Goal: Task Accomplishment & Management: Manage account settings

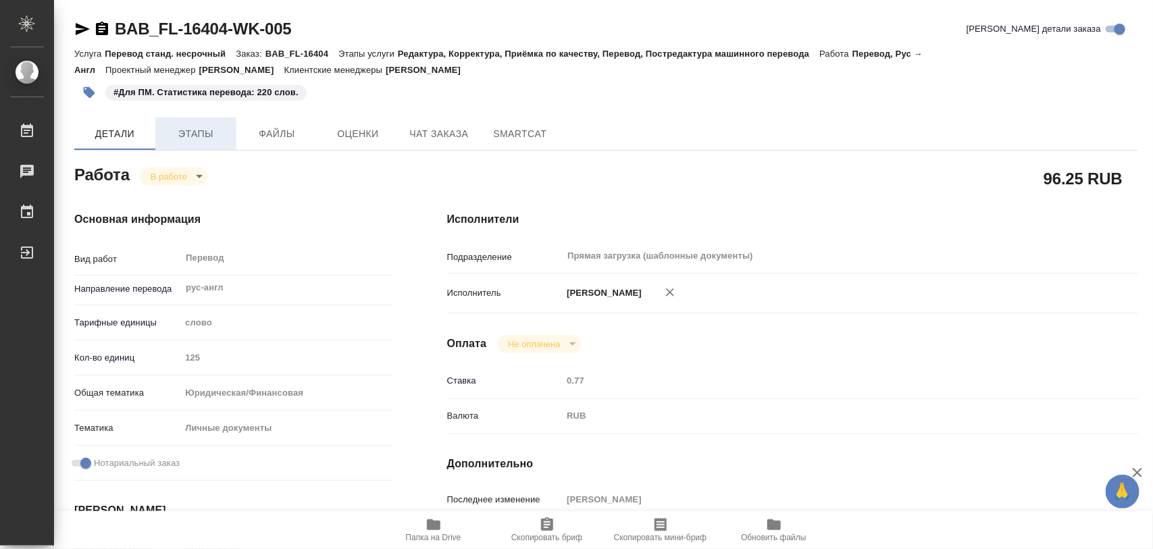
click at [189, 129] on span "Этапы" at bounding box center [196, 134] width 65 height 17
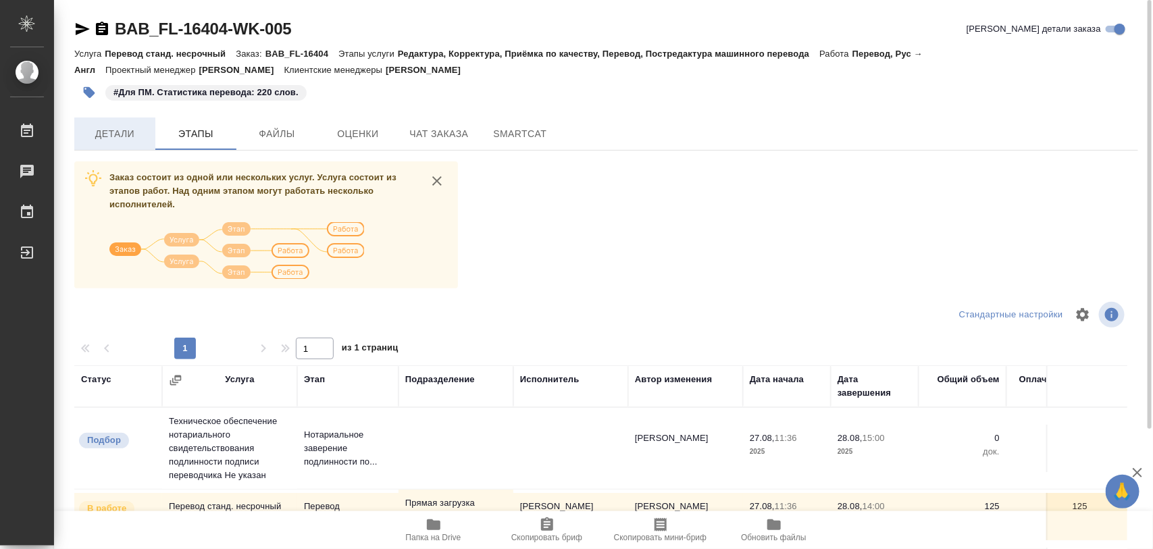
click at [117, 142] on span "Детали" at bounding box center [114, 134] width 65 height 17
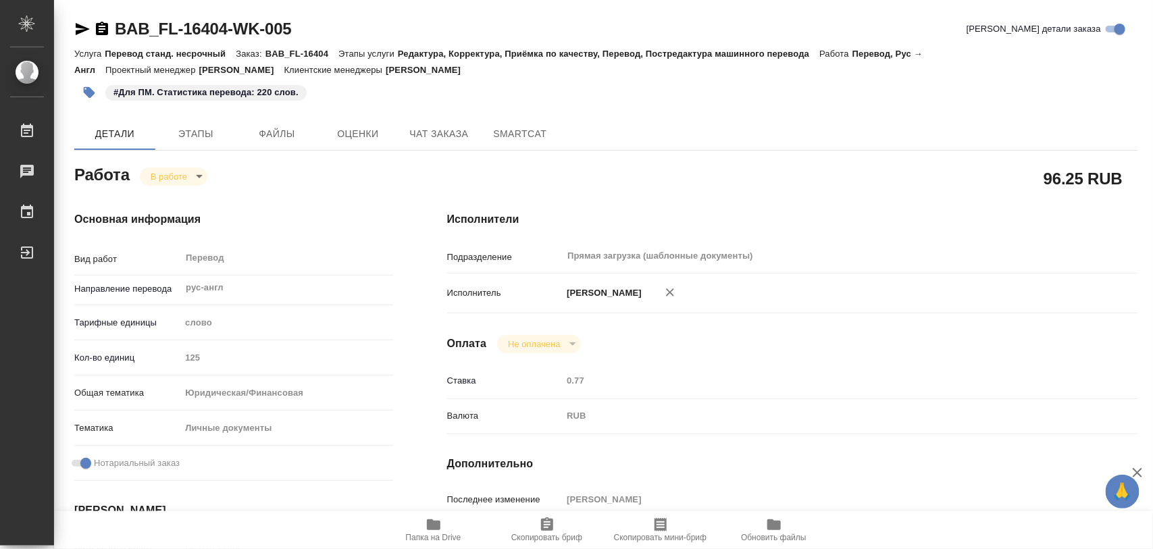
type textarea "x"
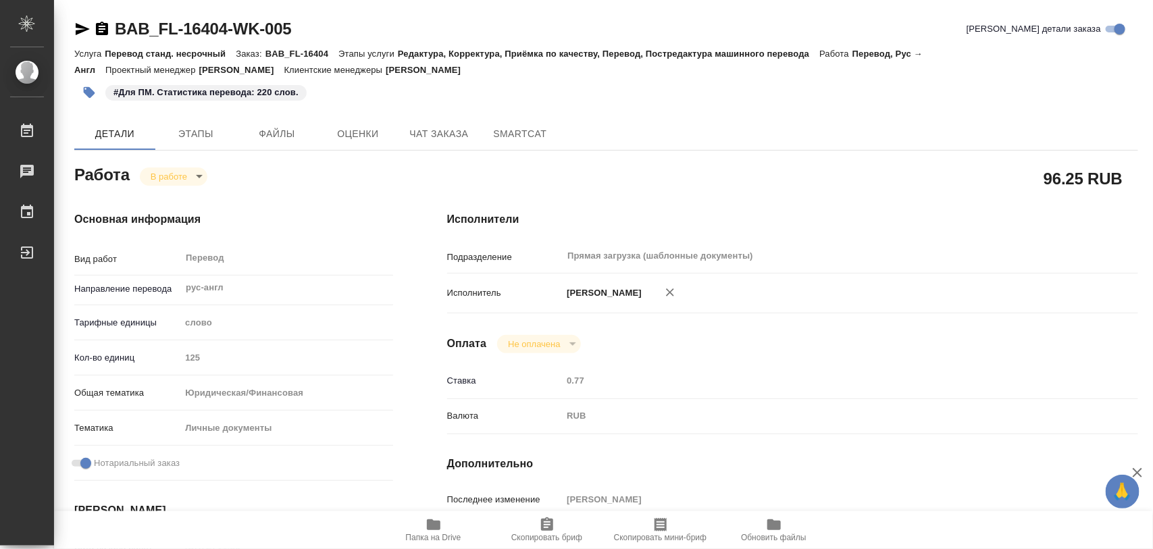
type textarea "x"
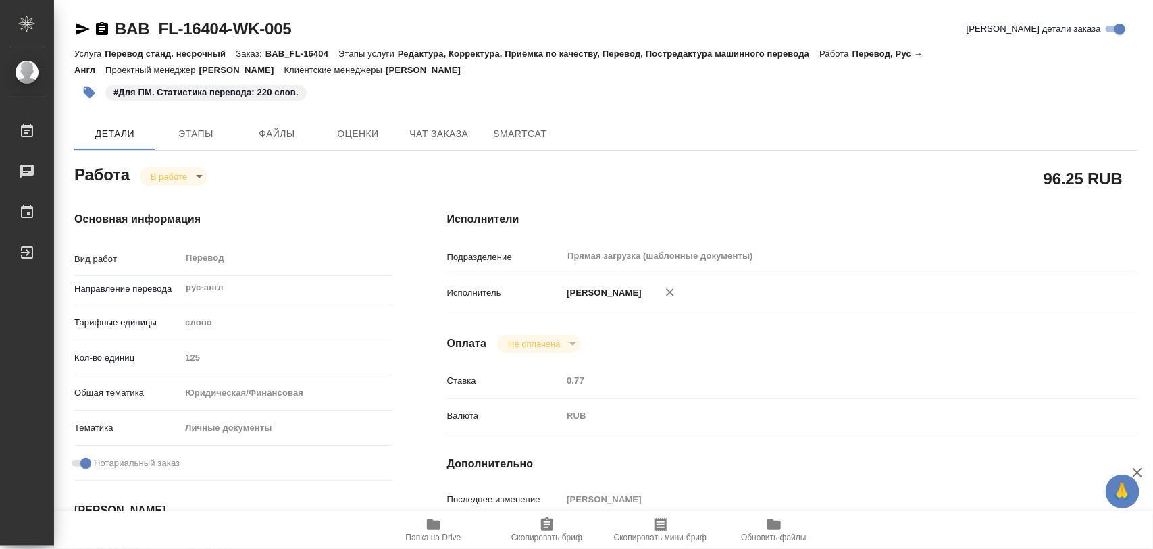
type textarea "x"
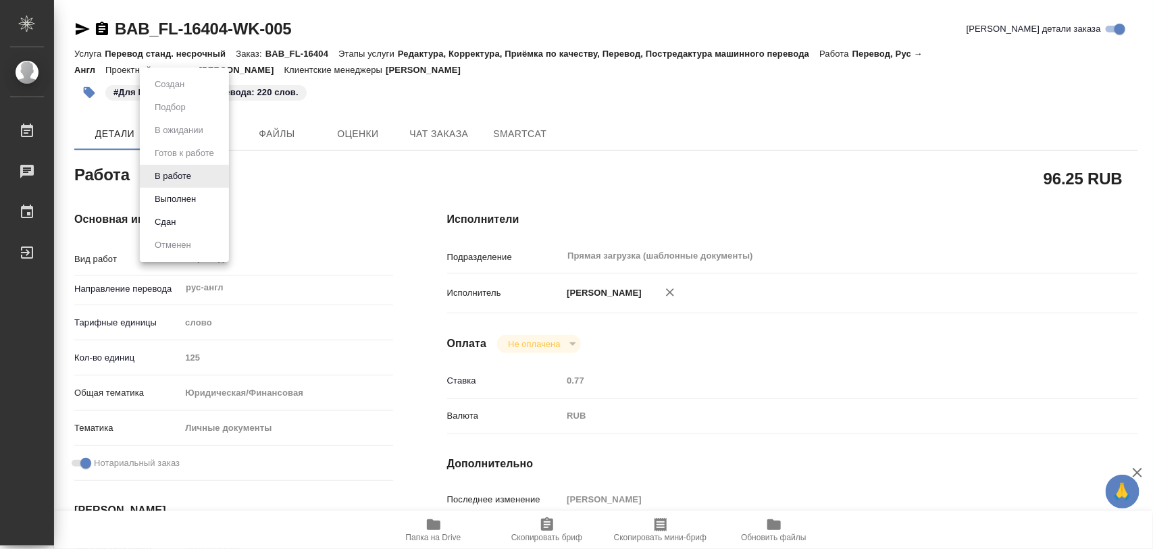
click at [194, 176] on body "🙏 .cls-1 fill:#fff; AWATERA Iglakov Maksim Работы 0 Чаты График Выйти BAB_FL-16…" at bounding box center [576, 274] width 1153 height 549
click at [184, 193] on button "Выполнен" at bounding box center [175, 199] width 49 height 15
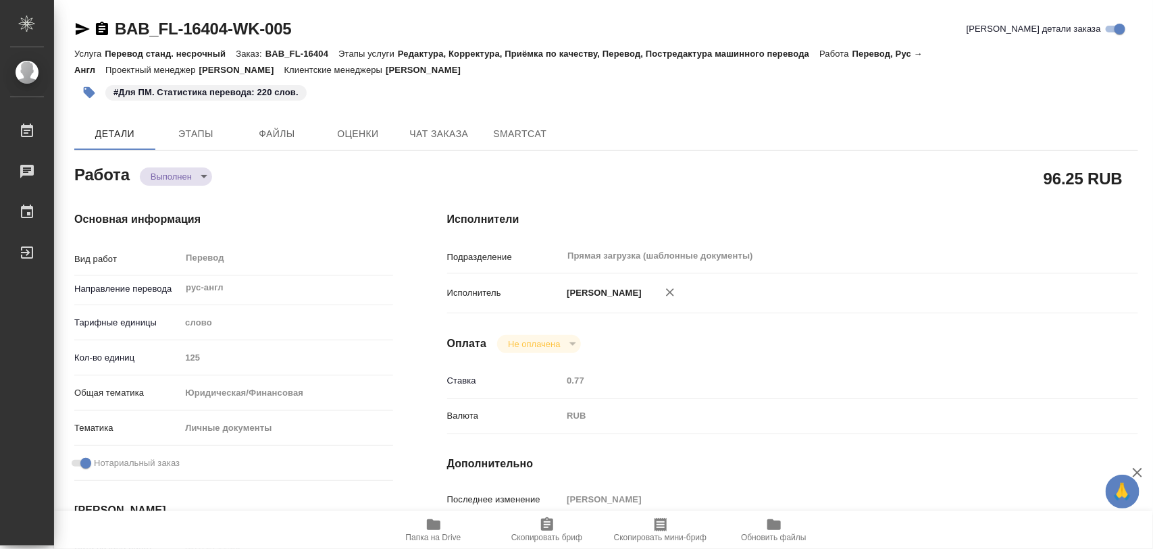
type textarea "x"
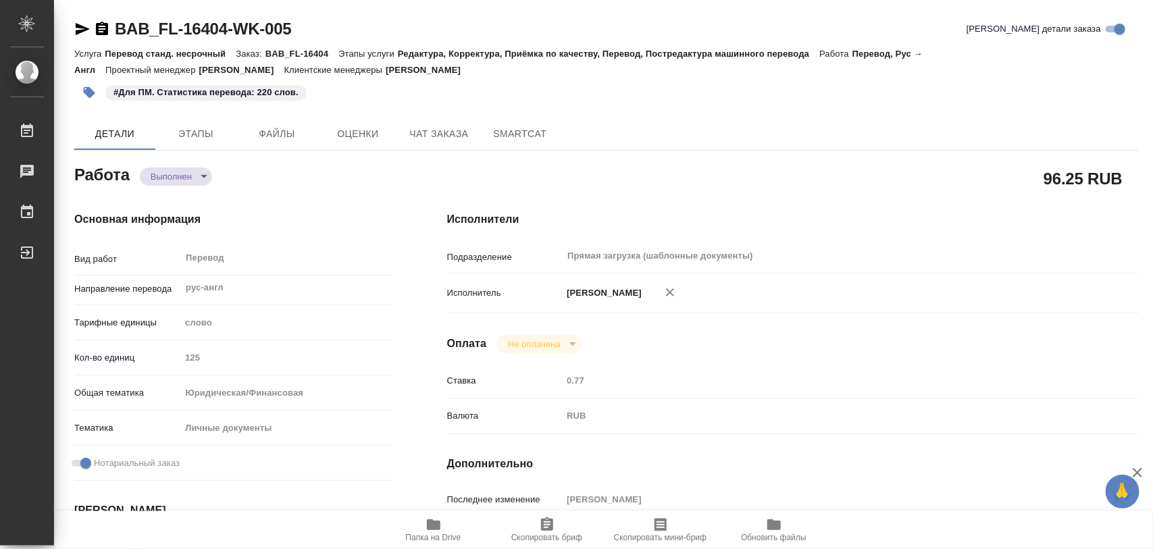
type textarea "x"
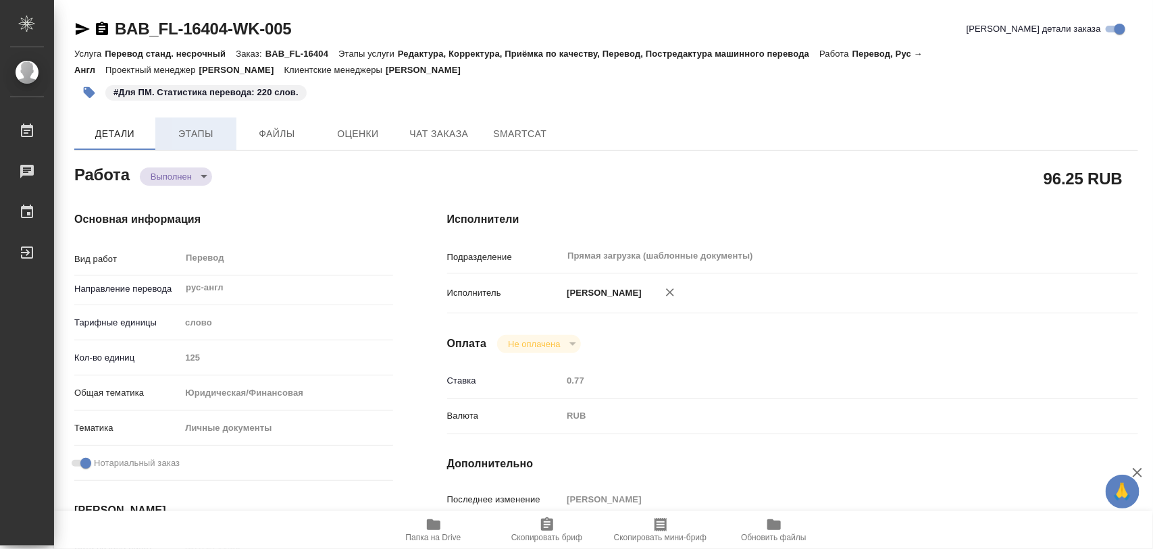
click at [201, 134] on span "Этапы" at bounding box center [196, 134] width 65 height 17
type textarea "x"
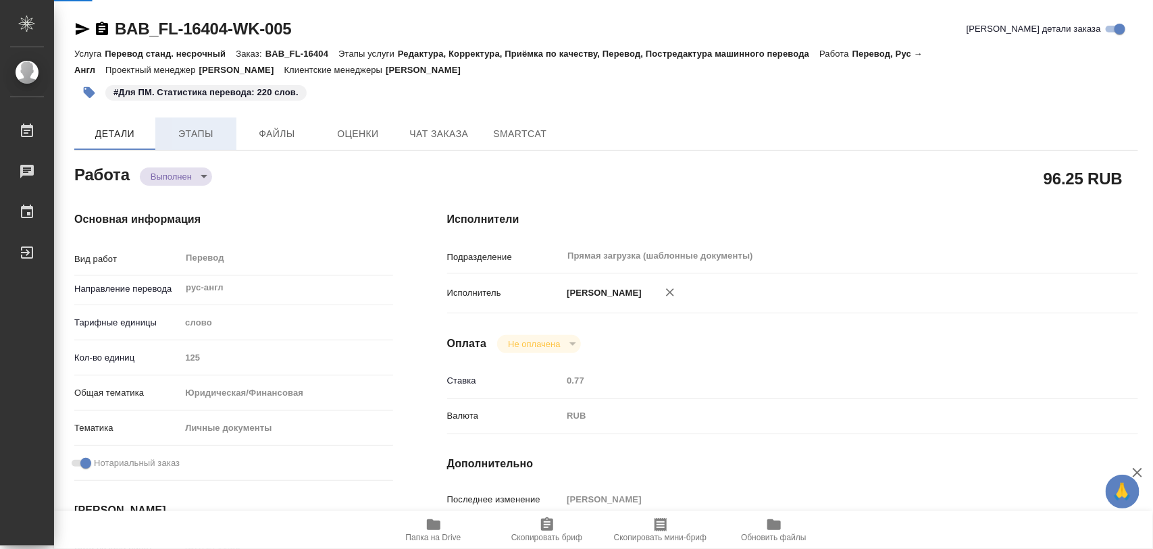
type textarea "x"
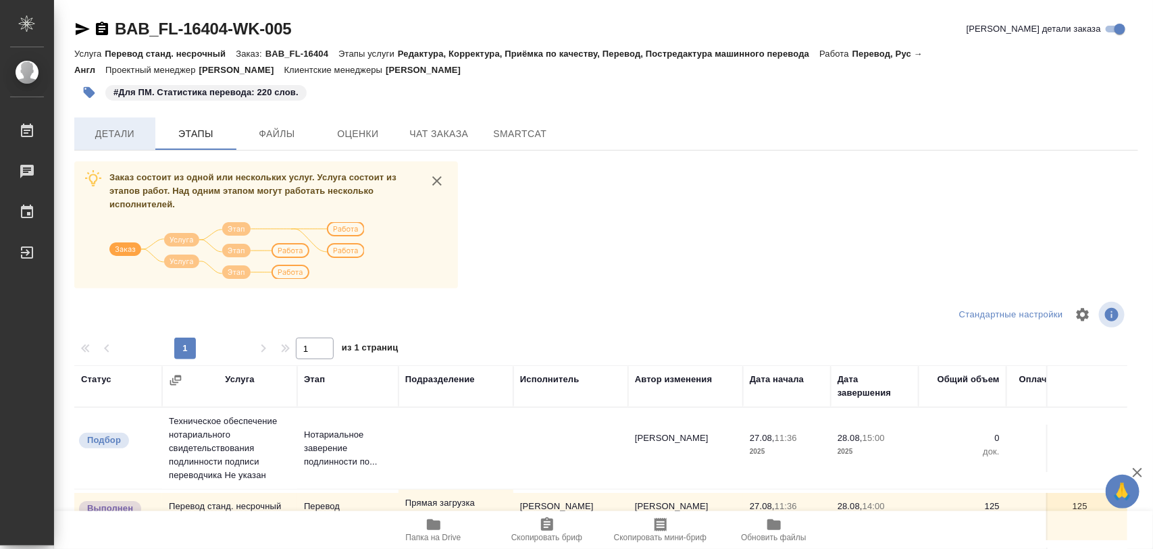
click at [128, 140] on span "Детали" at bounding box center [114, 134] width 65 height 17
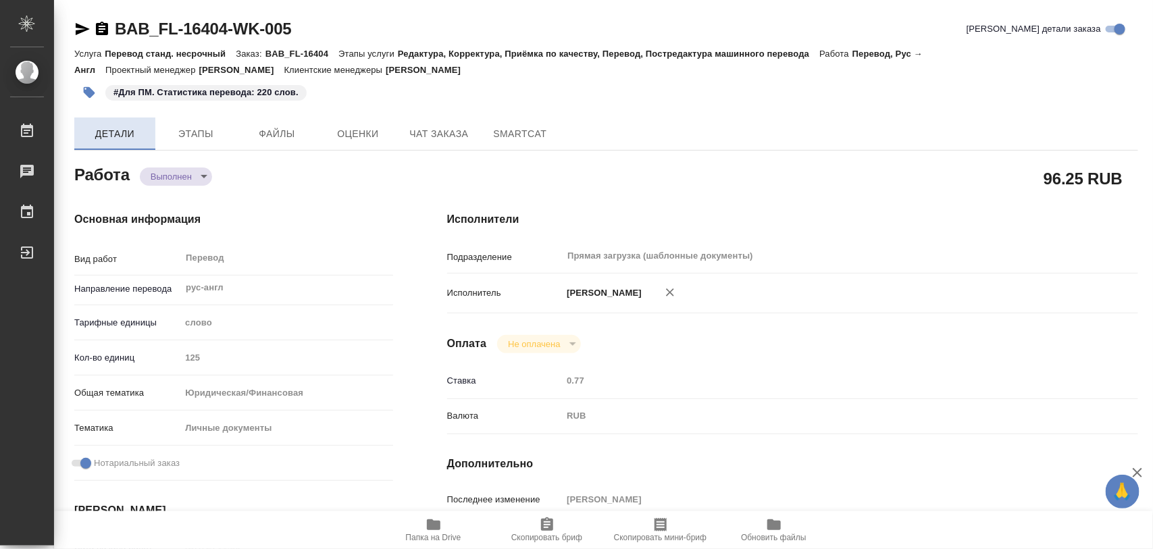
type textarea "x"
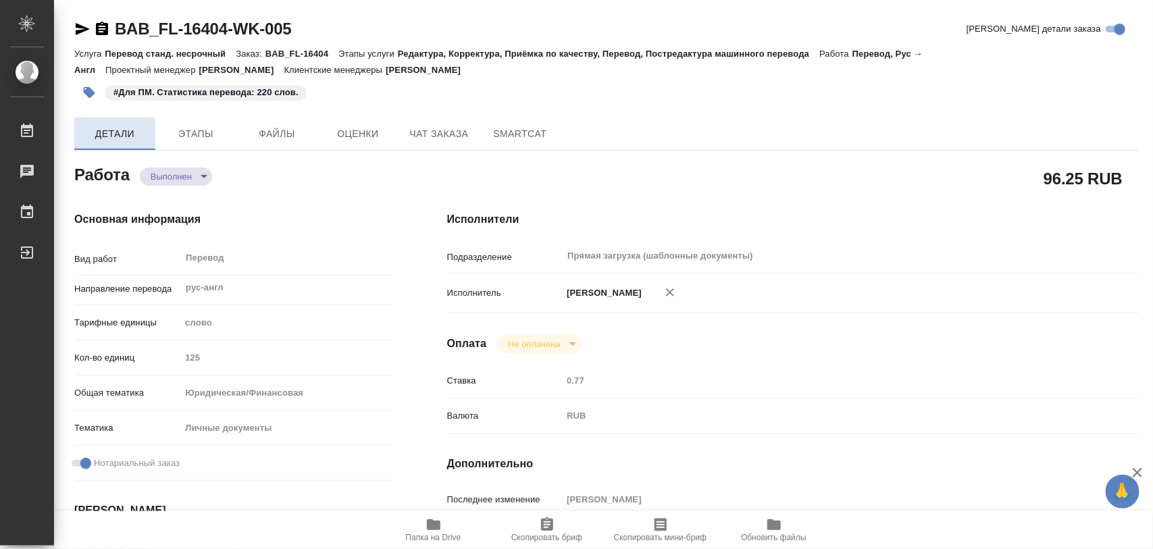
type textarea "x"
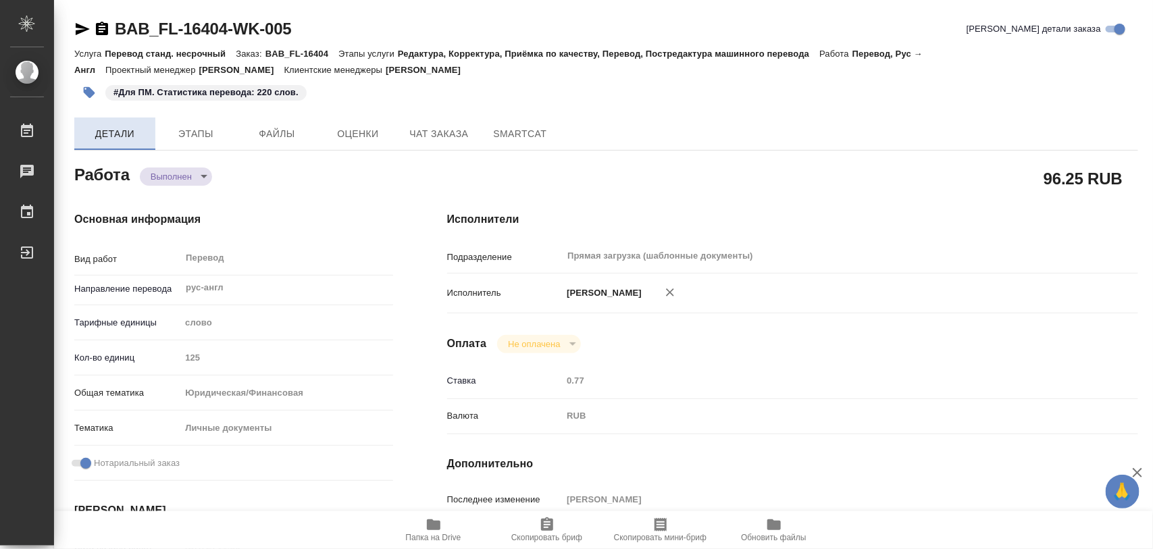
type textarea "x"
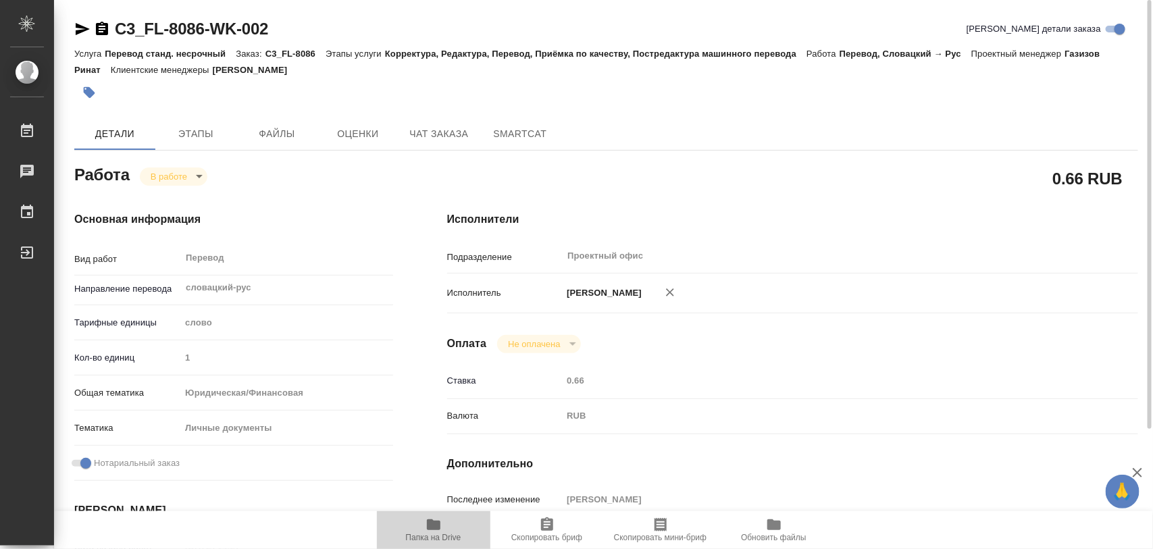
click at [441, 525] on span "Папка на Drive" at bounding box center [433, 530] width 97 height 26
click at [201, 130] on span "Этапы" at bounding box center [196, 134] width 65 height 17
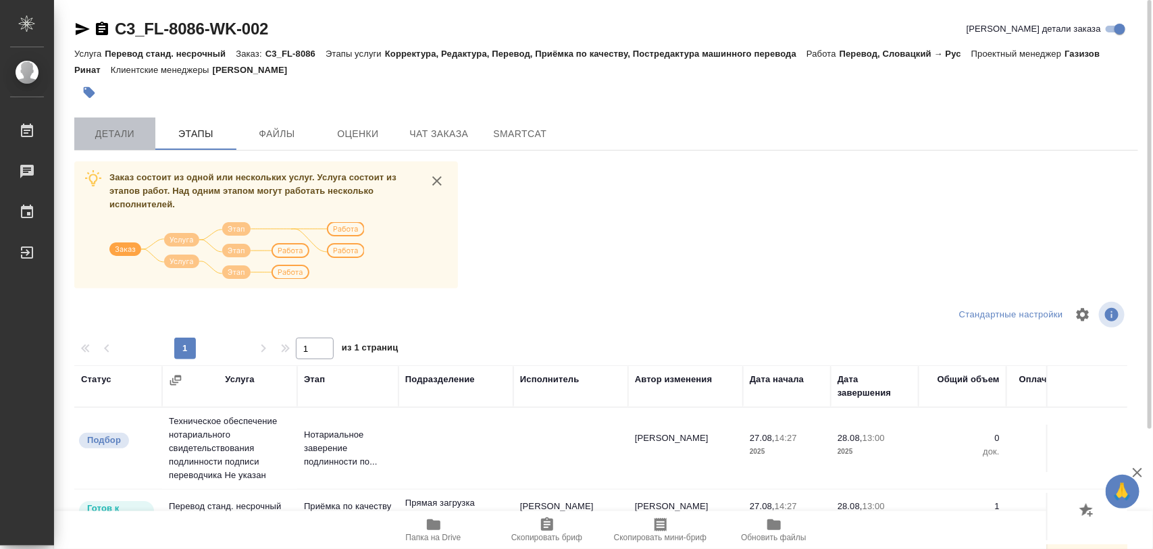
click at [103, 139] on span "Детали" at bounding box center [114, 134] width 65 height 17
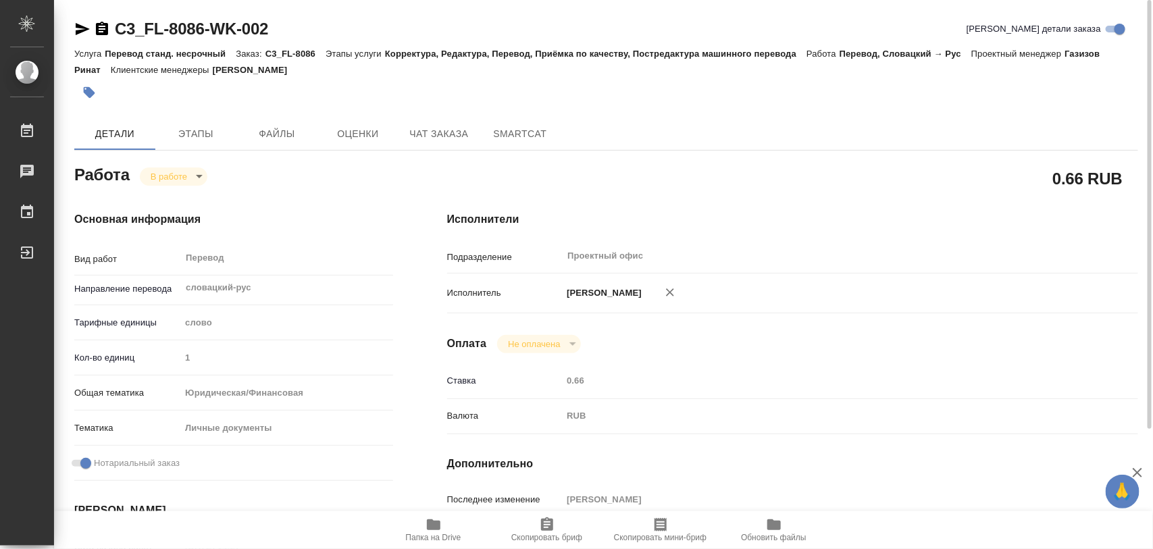
type textarea "x"
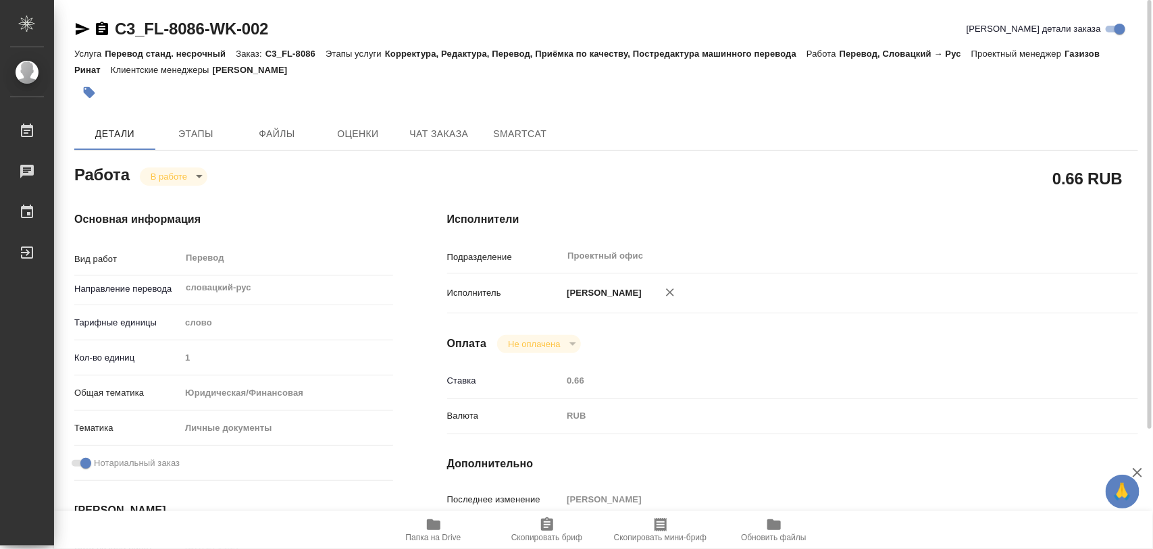
type textarea "x"
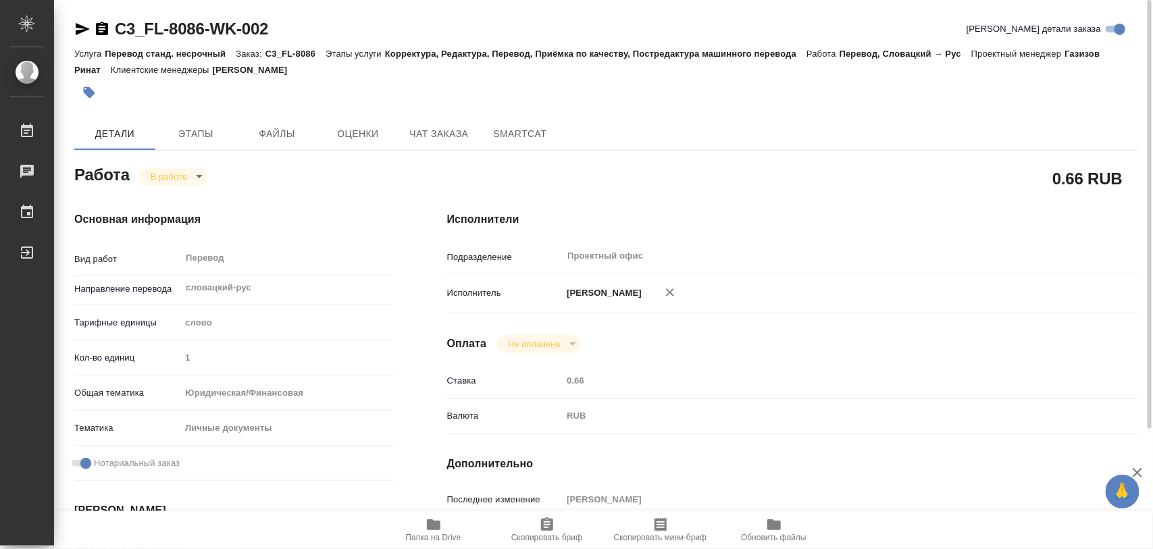
type textarea "x"
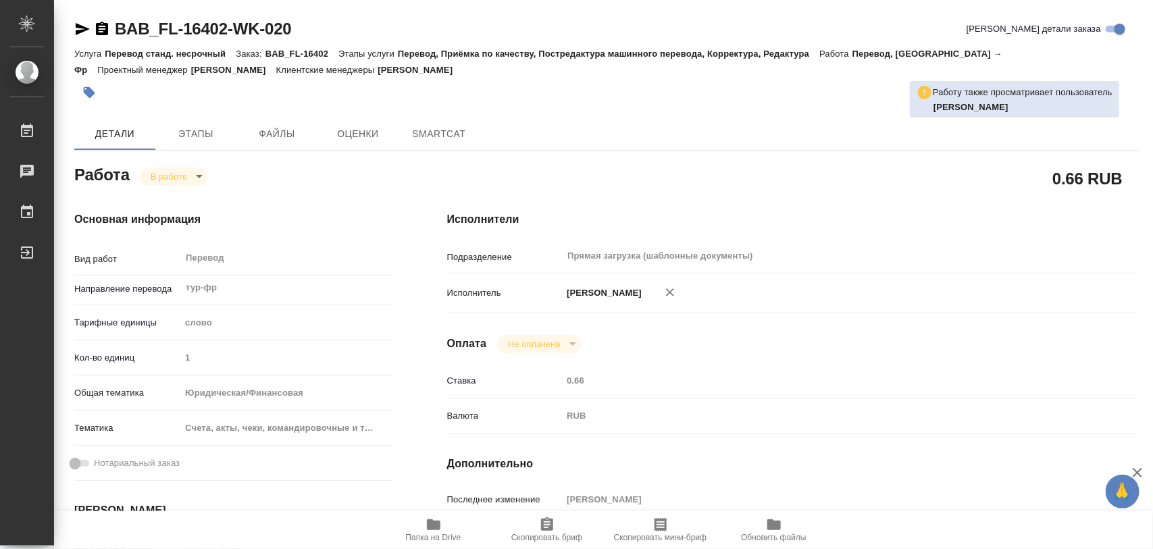
type textarea "x"
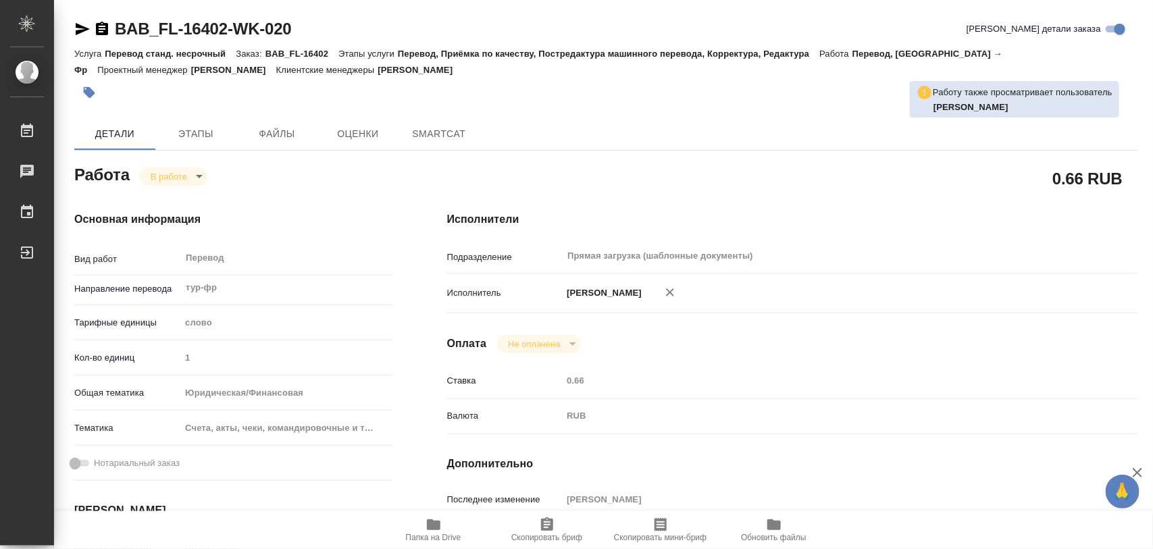
type textarea "x"
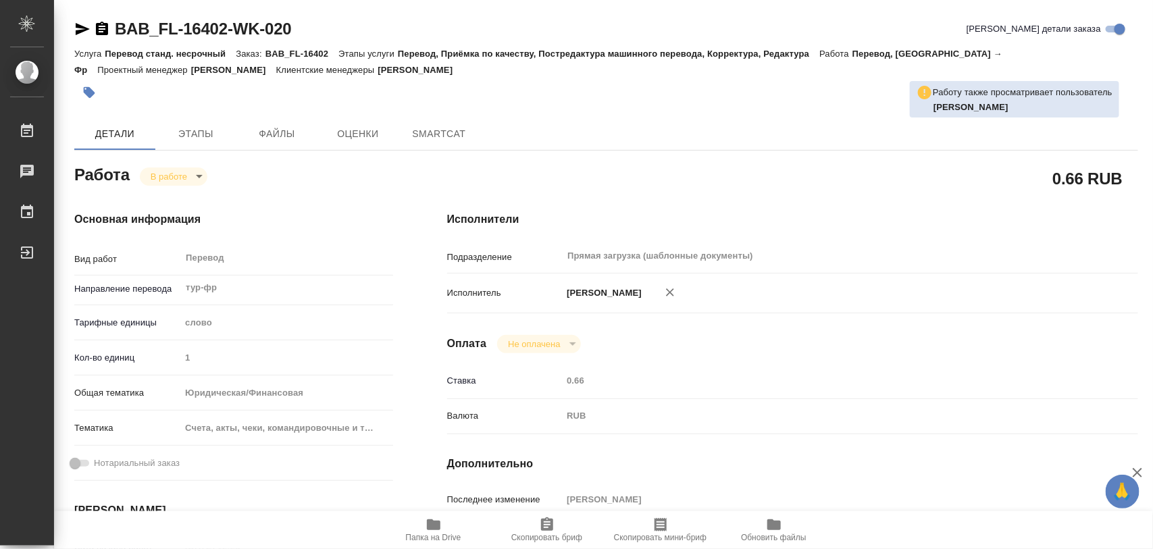
type textarea "x"
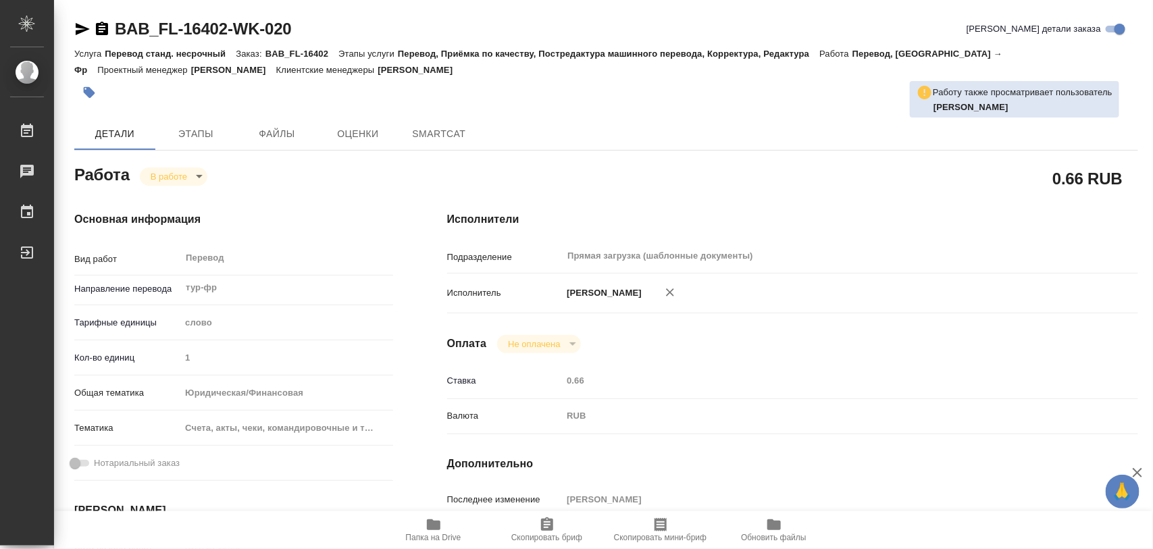
type textarea "x"
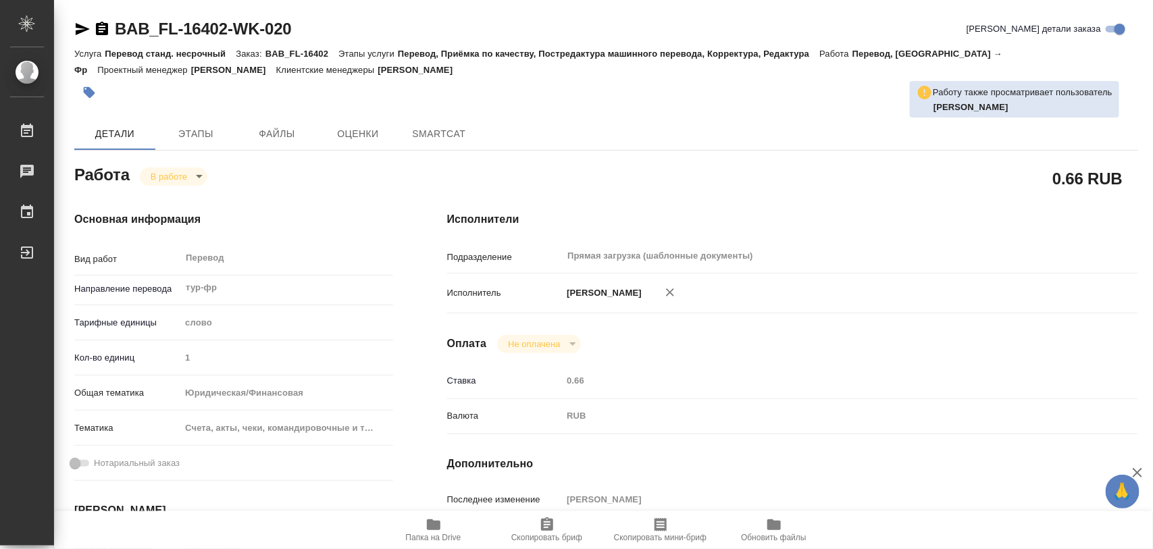
type textarea "x"
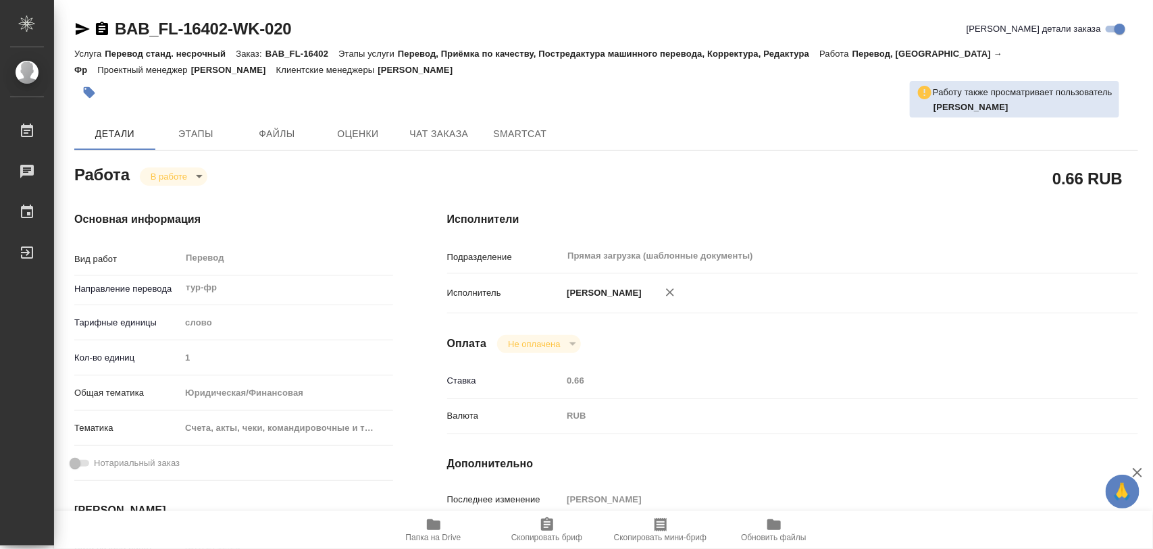
type textarea "x"
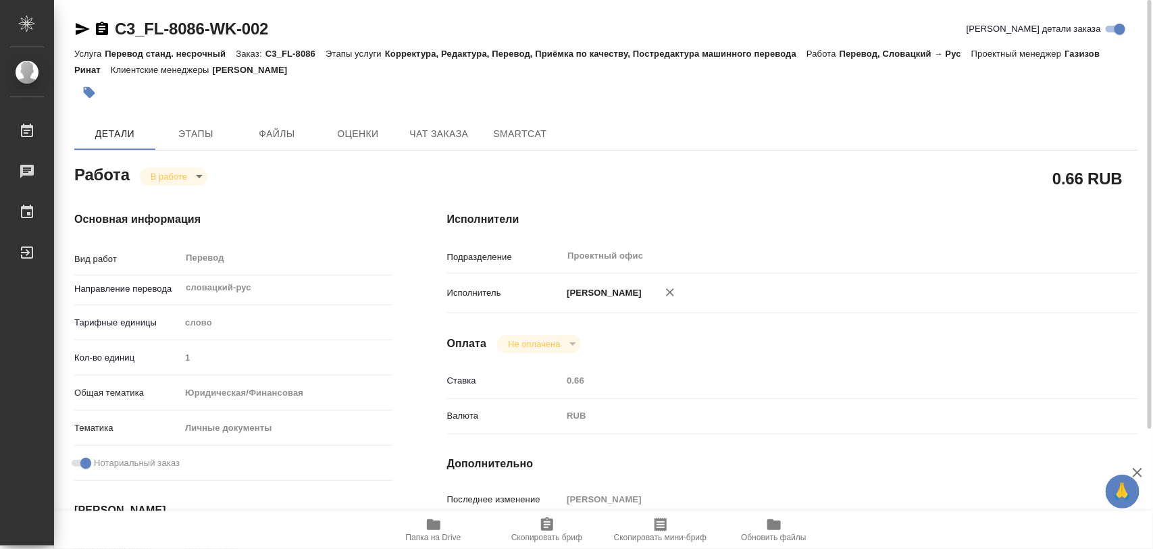
click at [86, 95] on icon "button" at bounding box center [89, 92] width 11 height 11
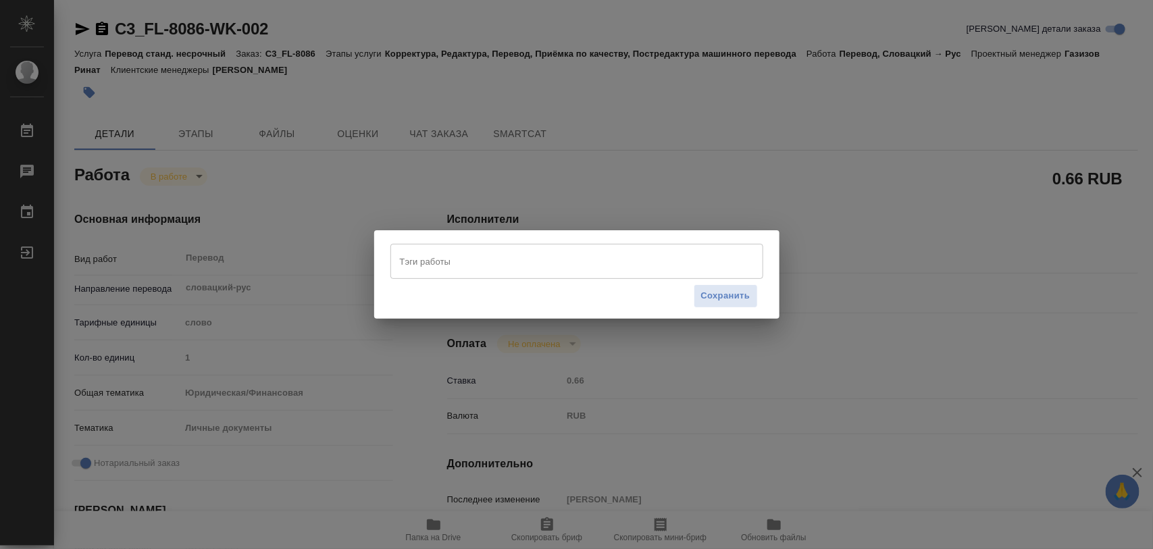
click at [595, 255] on input "Тэги работы" at bounding box center [564, 261] width 335 height 23
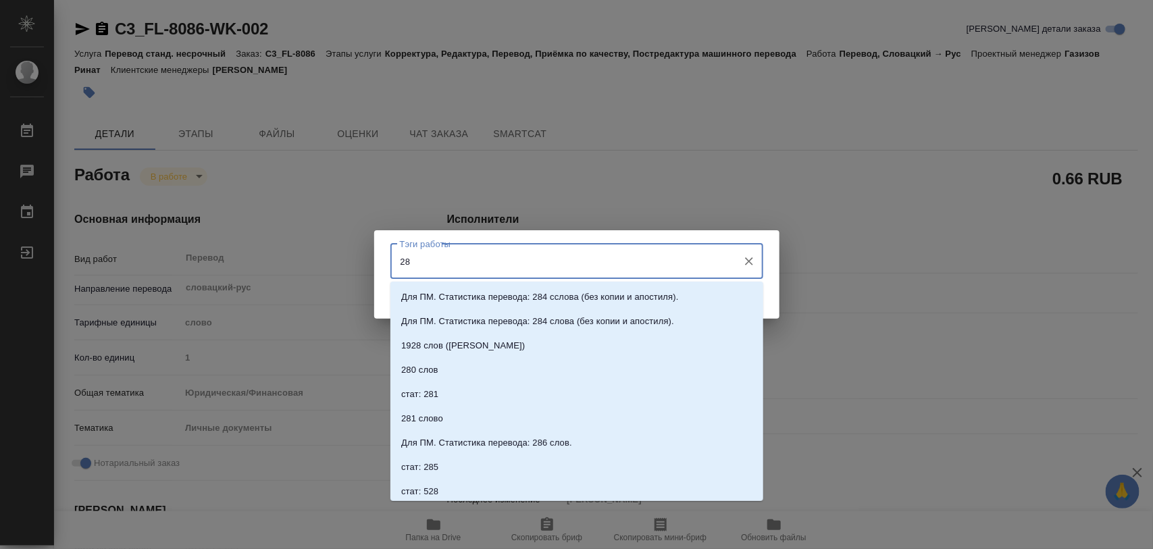
type input "280"
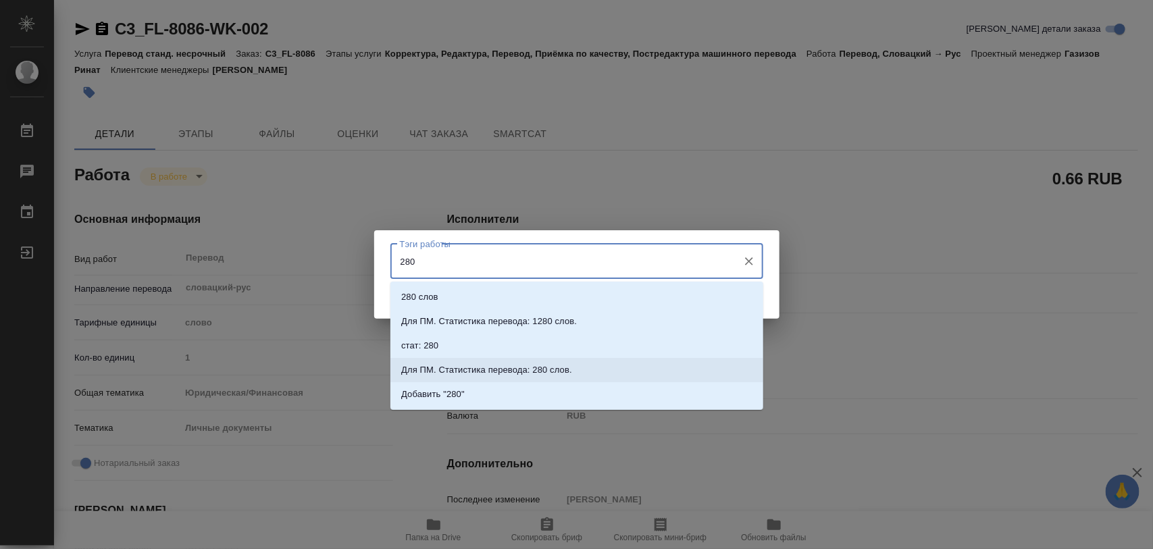
click at [572, 366] on li "Для ПМ. Статистика перевода: 280 слов." at bounding box center [577, 370] width 373 height 24
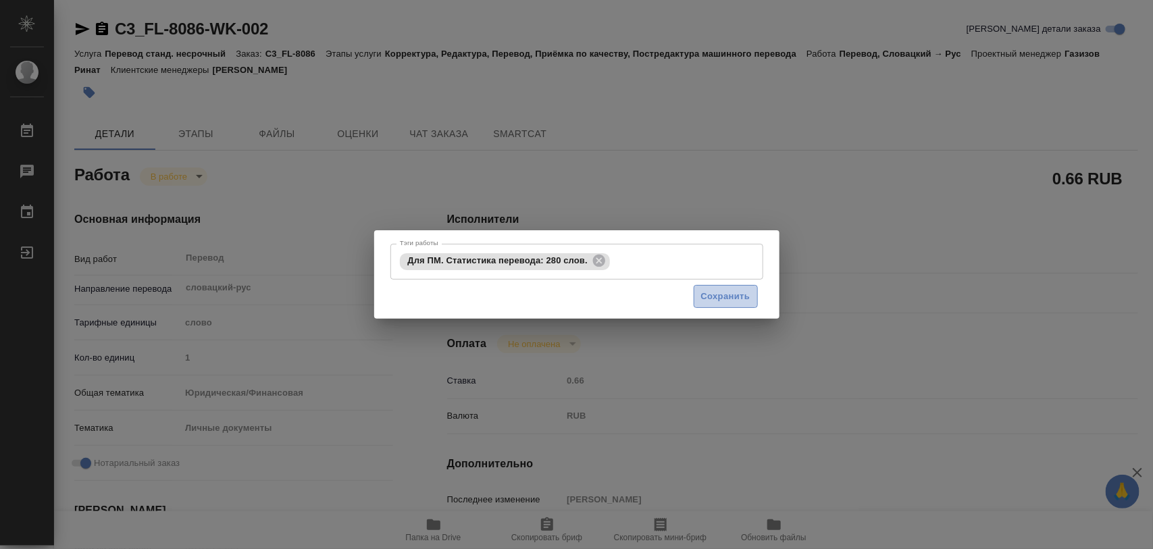
click at [724, 301] on span "Сохранить" at bounding box center [725, 297] width 49 height 16
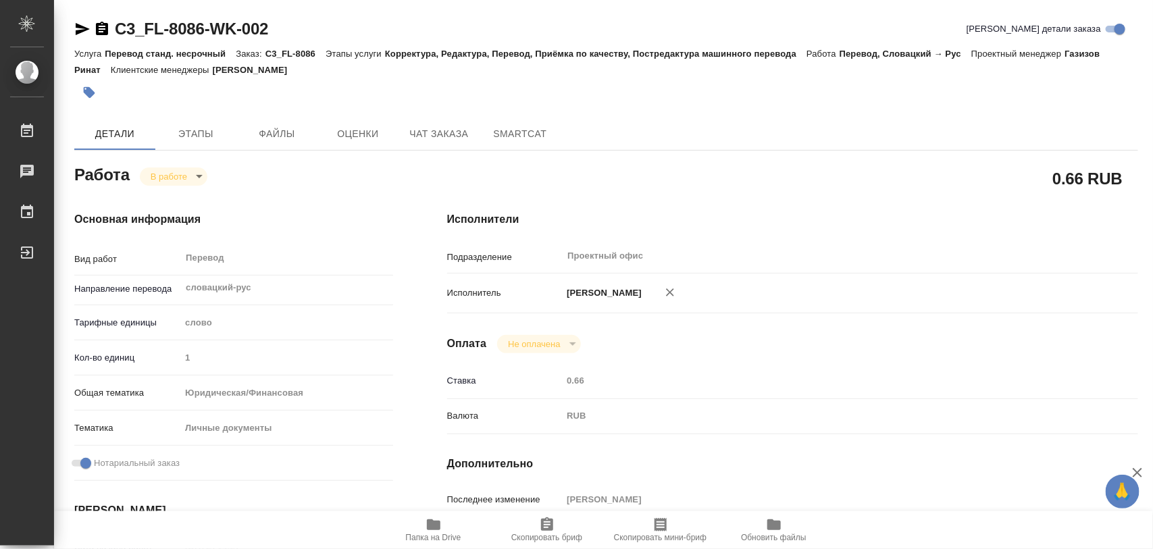
type input "inProgress"
type input "словацкий-рус"
type input "5a8b1489cc6b4906c91bfd90"
type input "1"
type input "yr-fn"
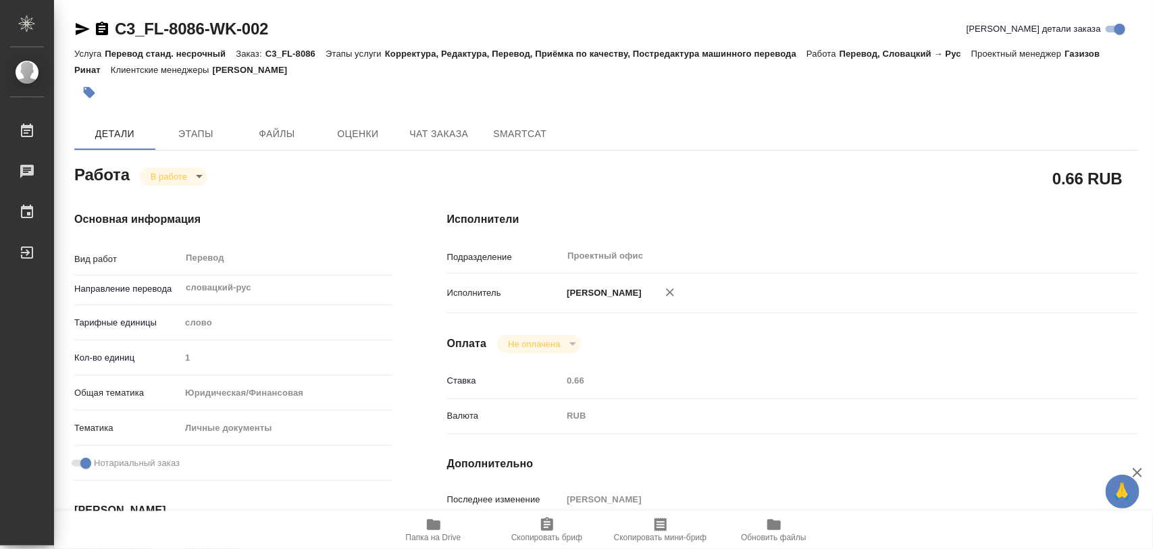
type input "5a8b8b956a9677013d343cfe"
checkbox input "true"
type input "27.08.2025 14:27"
type input "27.08.2025 14:51"
type input "28.08.2025 12:00"
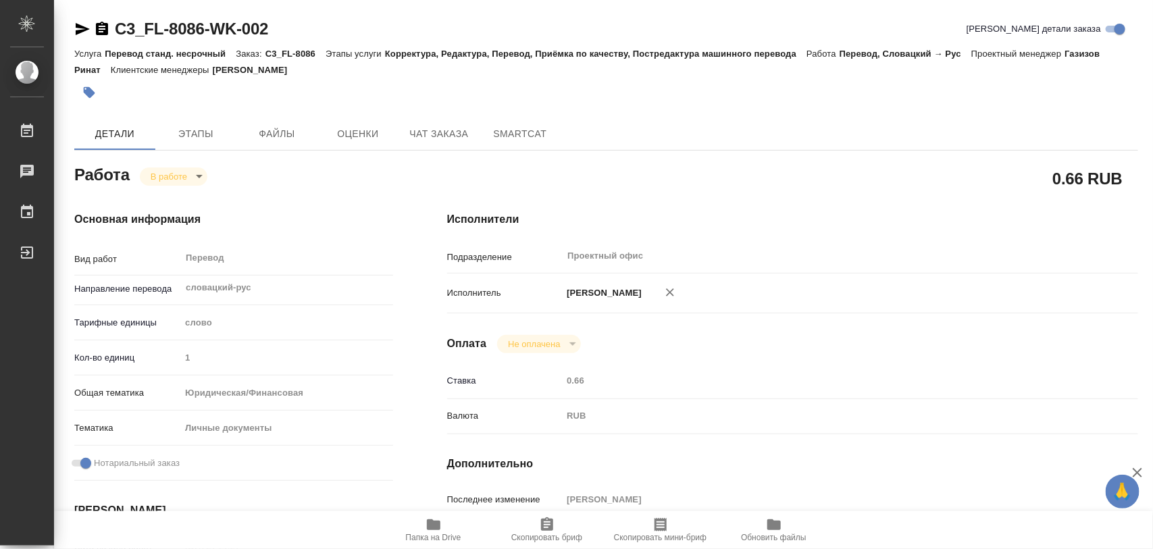
type input "28.08.2025 13:00"
type input "Проектный офис"
type input "notPayed"
type input "0.66"
type input "RUB"
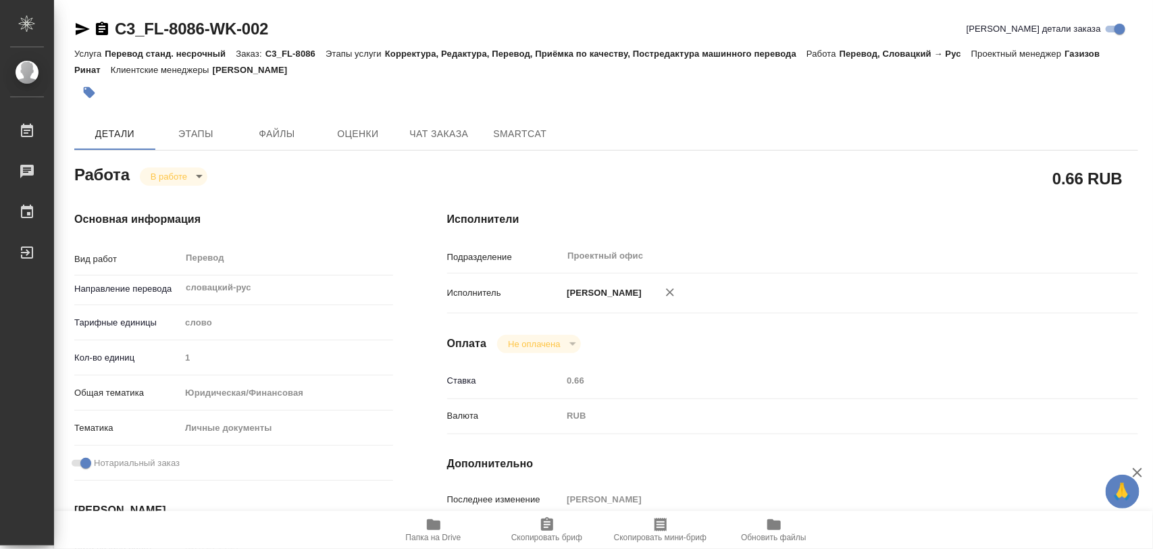
type input "[PERSON_NAME]"
type input "C3_FL-8086"
type input "Перевод станд. несрочный"
type input "Корректура, Редактура, Перевод, Приёмка по качеству, Постредактура машинного пе…"
type input "Никитина Татьяна"
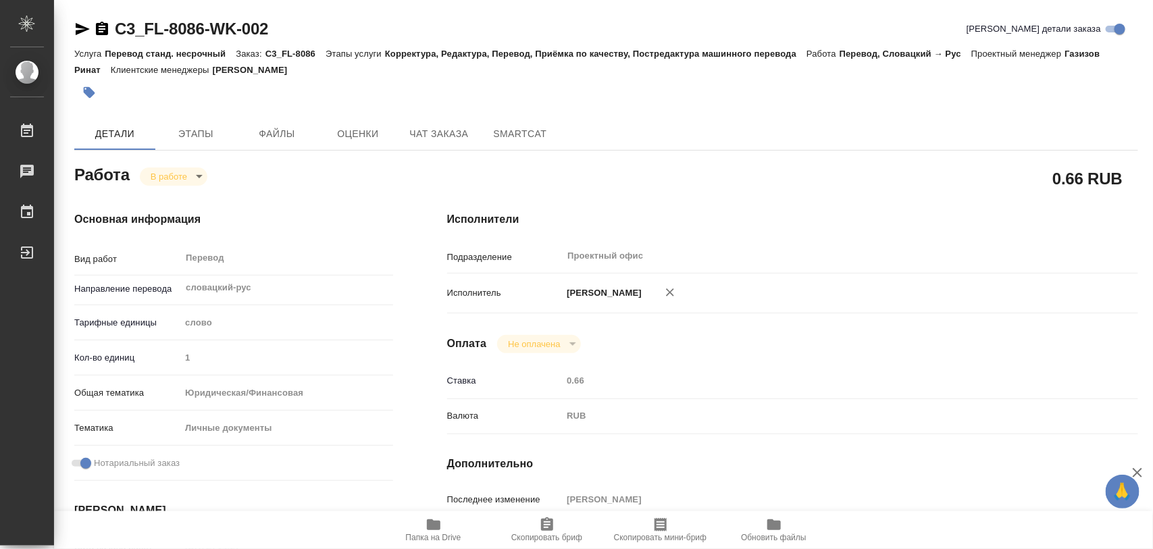
type input "/Clients/FL_C3/Orders/C3_FL-8086"
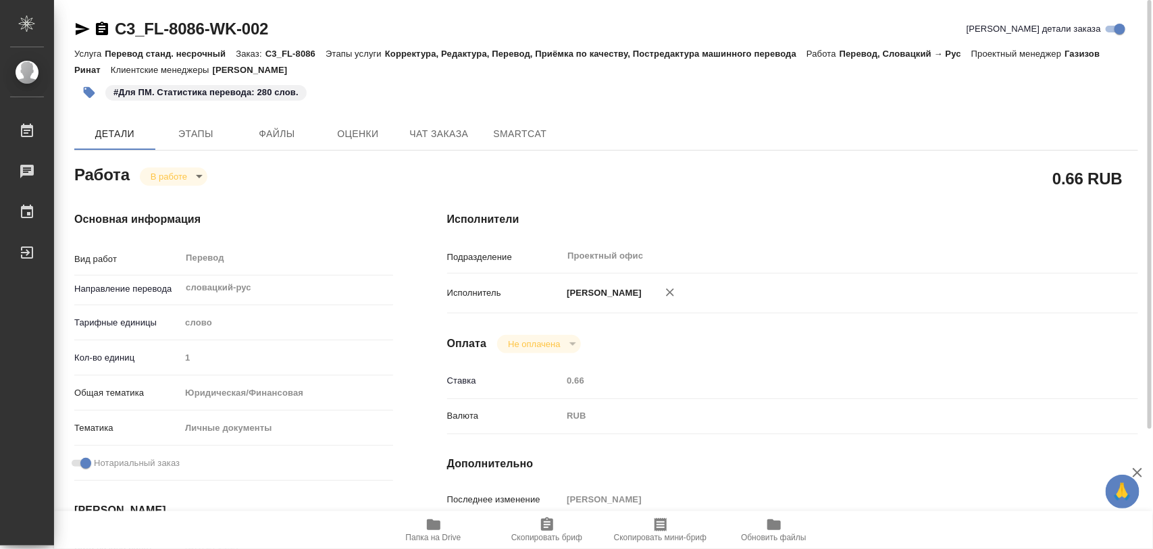
click at [93, 96] on icon "button" at bounding box center [89, 93] width 14 height 14
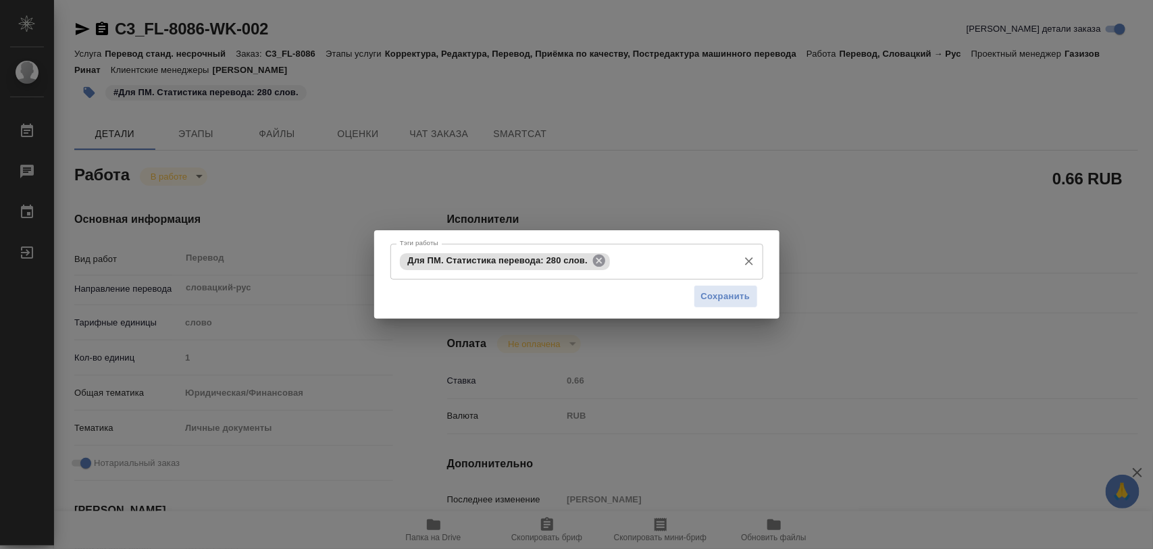
click at [599, 258] on icon at bounding box center [599, 261] width 12 height 12
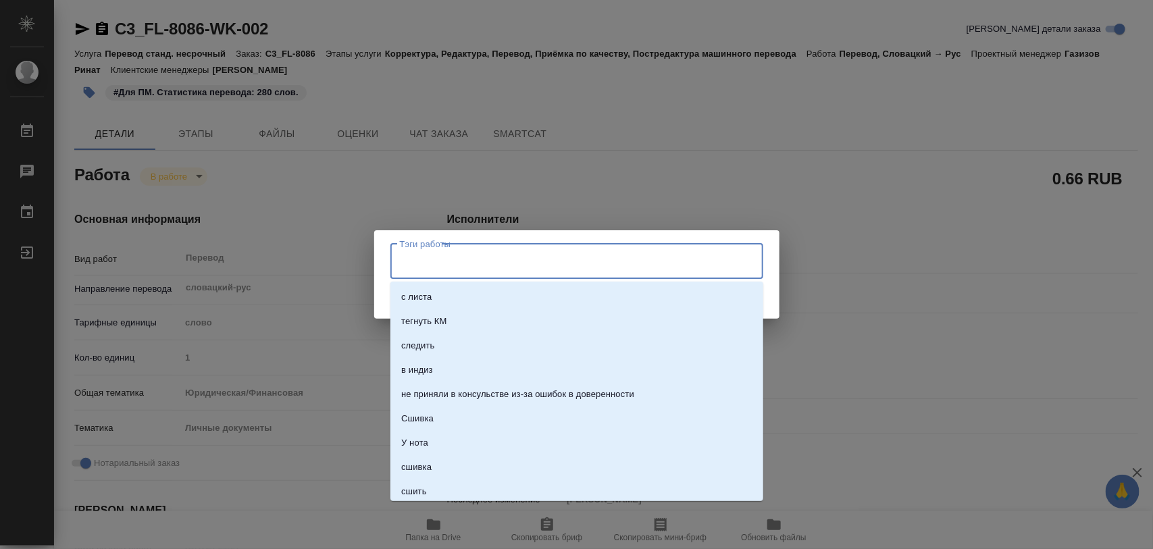
click at [617, 270] on input "Тэги работы" at bounding box center [564, 261] width 335 height 23
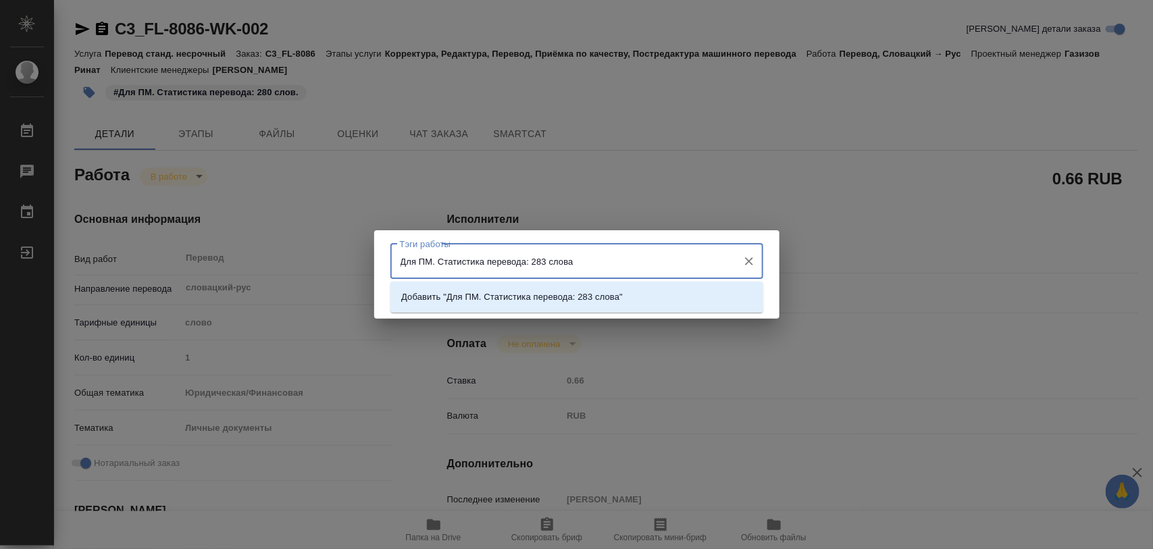
type input "Для ПМ. Статистика перевода: 283 слова."
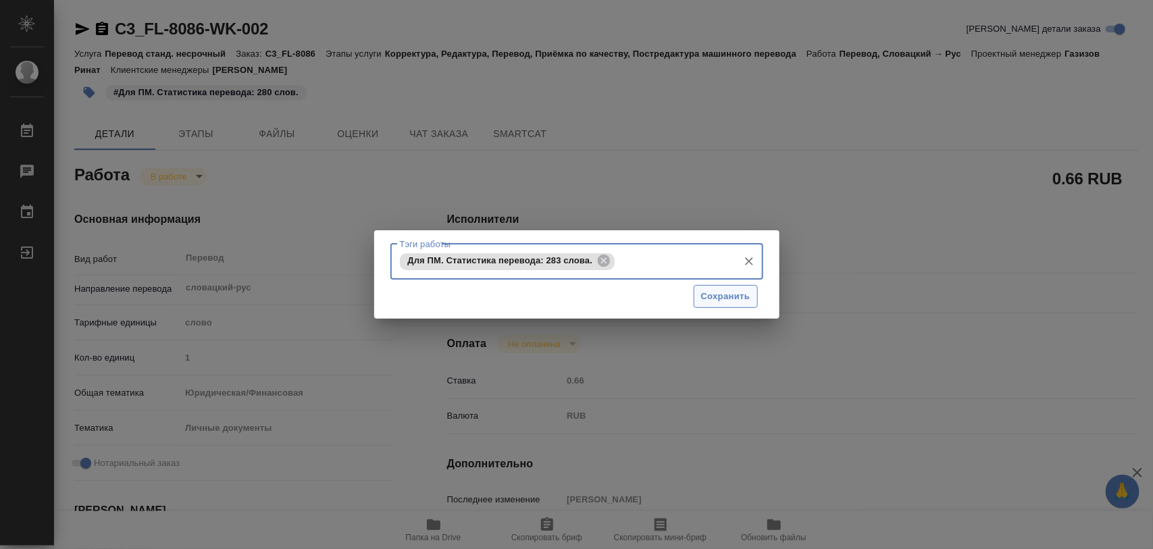
click at [728, 299] on span "Сохранить" at bounding box center [725, 297] width 49 height 16
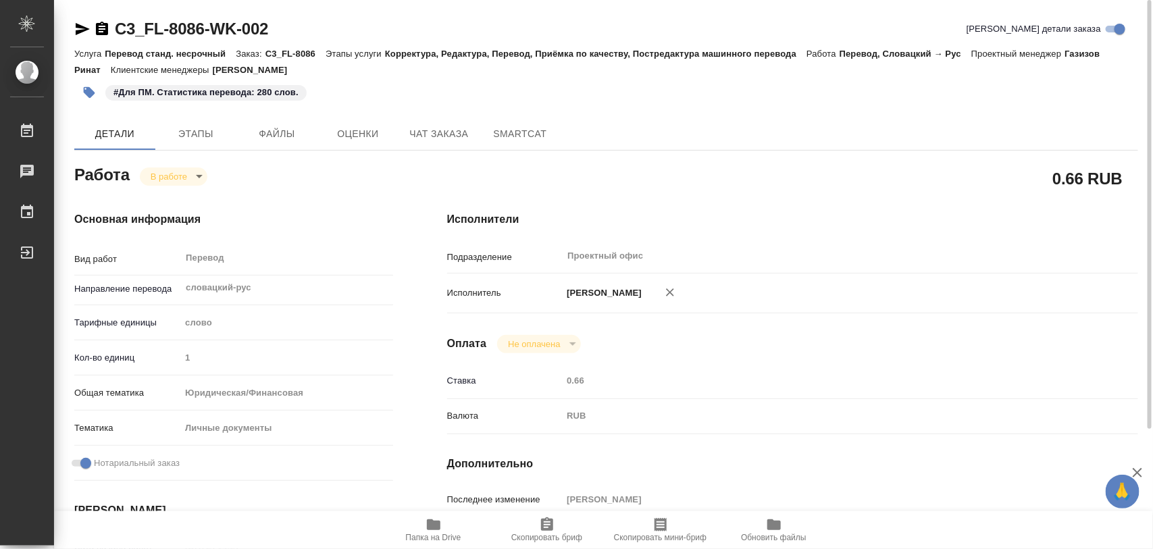
type input "inProgress"
type input "словацкий-рус"
type input "5a8b1489cc6b4906c91bfd90"
type input "1"
type input "yr-fn"
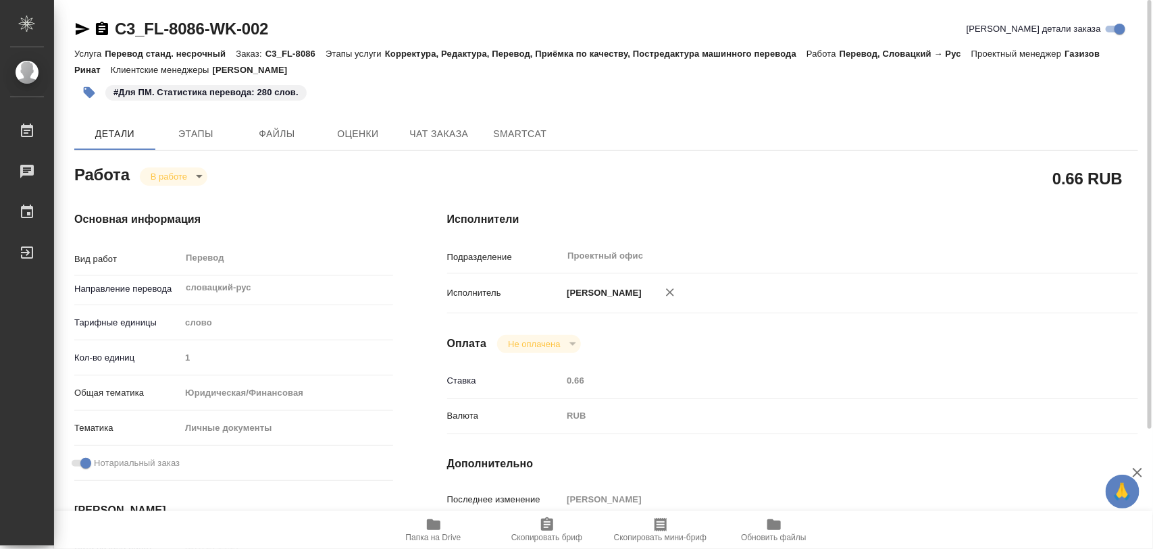
type input "5a8b8b956a9677013d343cfe"
checkbox input "true"
type input "27.08.2025 14:27"
type input "27.08.2025 14:51"
type input "28.08.2025 12:00"
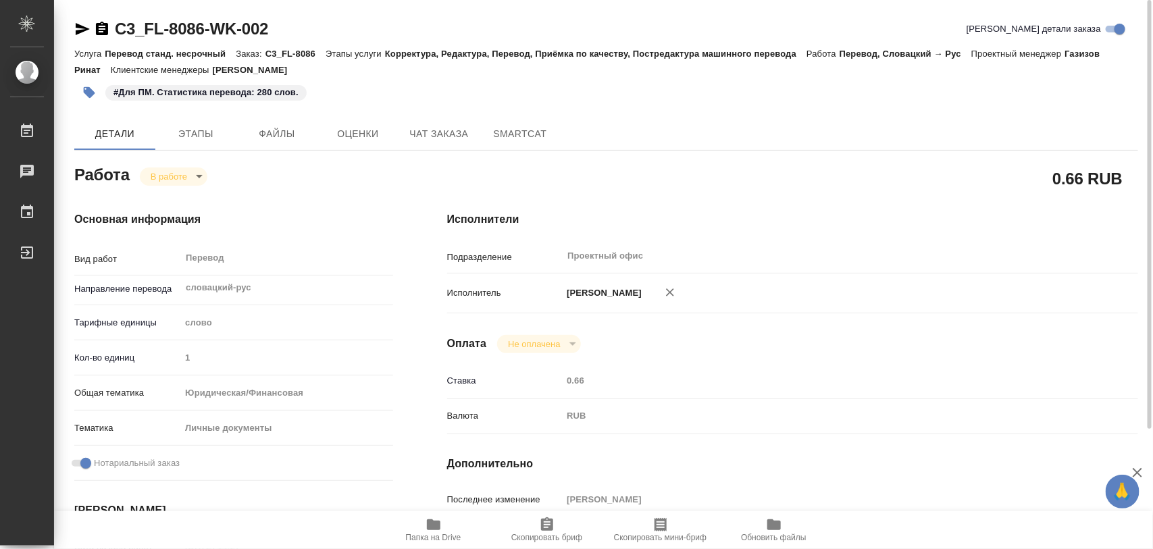
type input "28.08.2025 13:00"
type input "Проектный офис"
type input "notPayed"
type input "0.66"
type input "RUB"
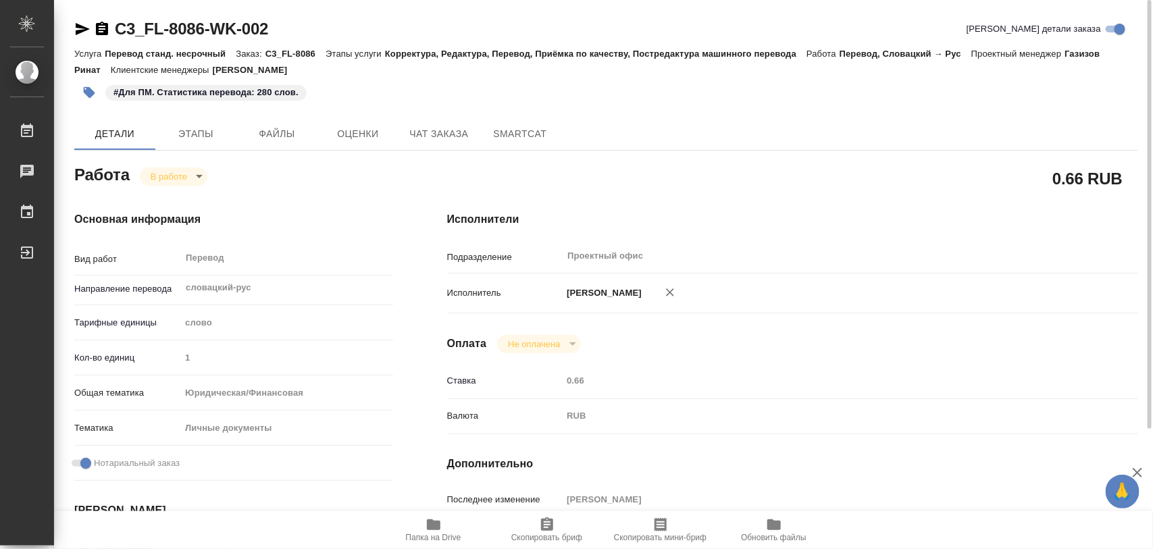
type input "[PERSON_NAME]"
type input "C3_FL-8086"
type input "Перевод станд. несрочный"
type input "Корректура, Редактура, Перевод, Приёмка по качеству, Постредактура машинного пе…"
type input "Никитина Татьяна"
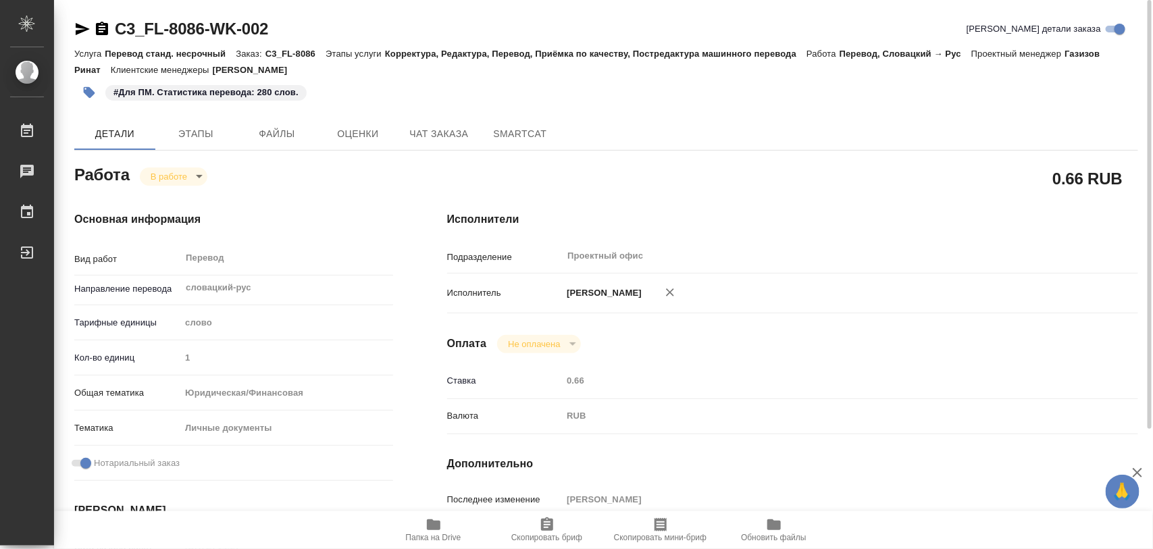
type input "/Clients/FL_C3/Orders/C3_FL-8086"
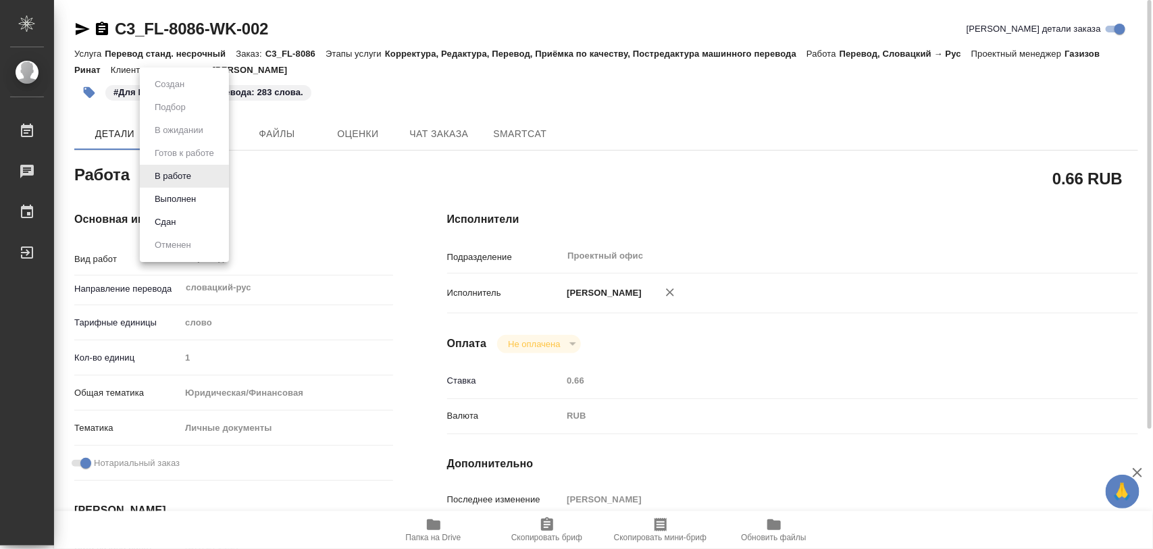
click at [201, 179] on body "🙏 .cls-1 fill:#fff; AWATERA Iglakov Maksim Работы 0 Чаты График Выйти C3_FL-808…" at bounding box center [576, 274] width 1153 height 549
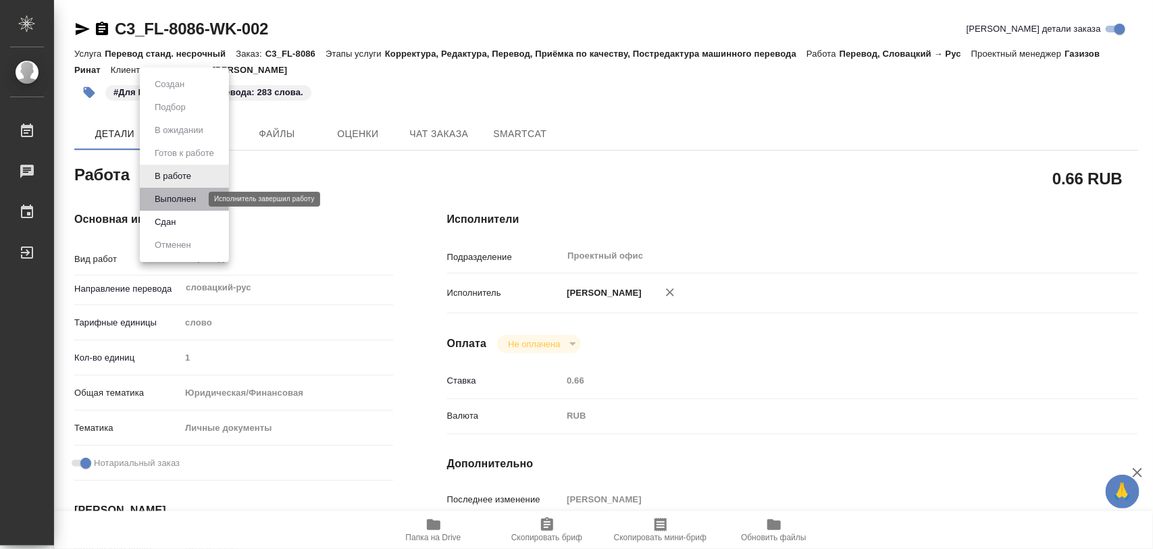
click at [191, 197] on button "Выполнен" at bounding box center [175, 199] width 49 height 15
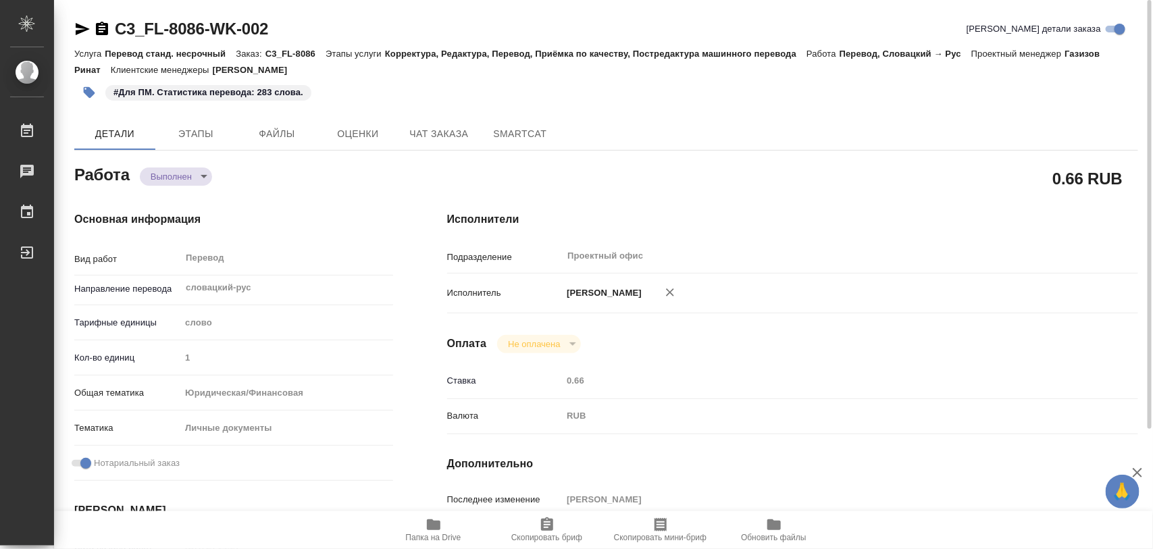
type textarea "x"
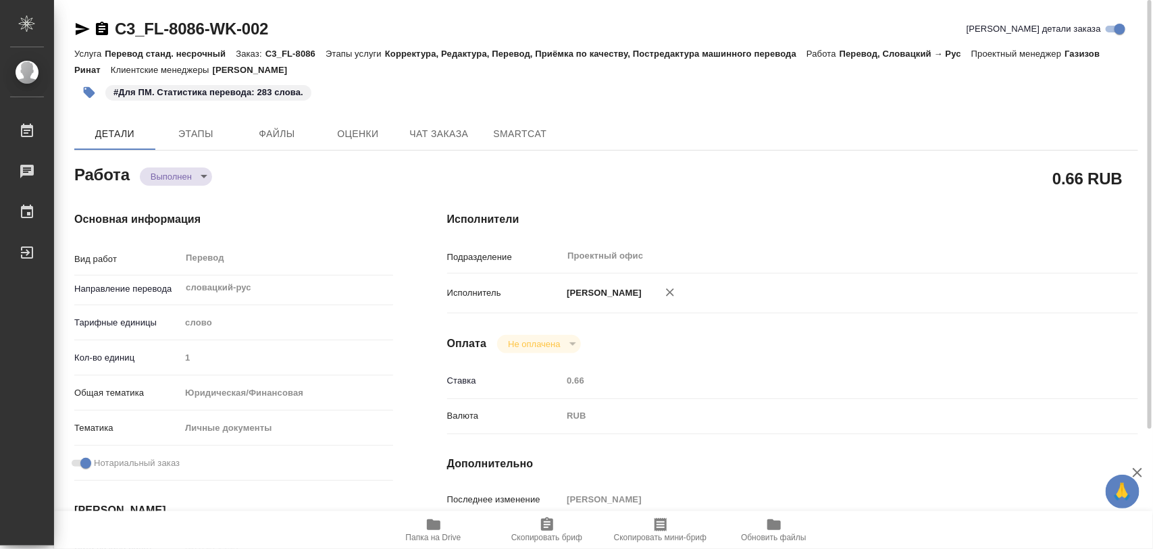
type textarea "x"
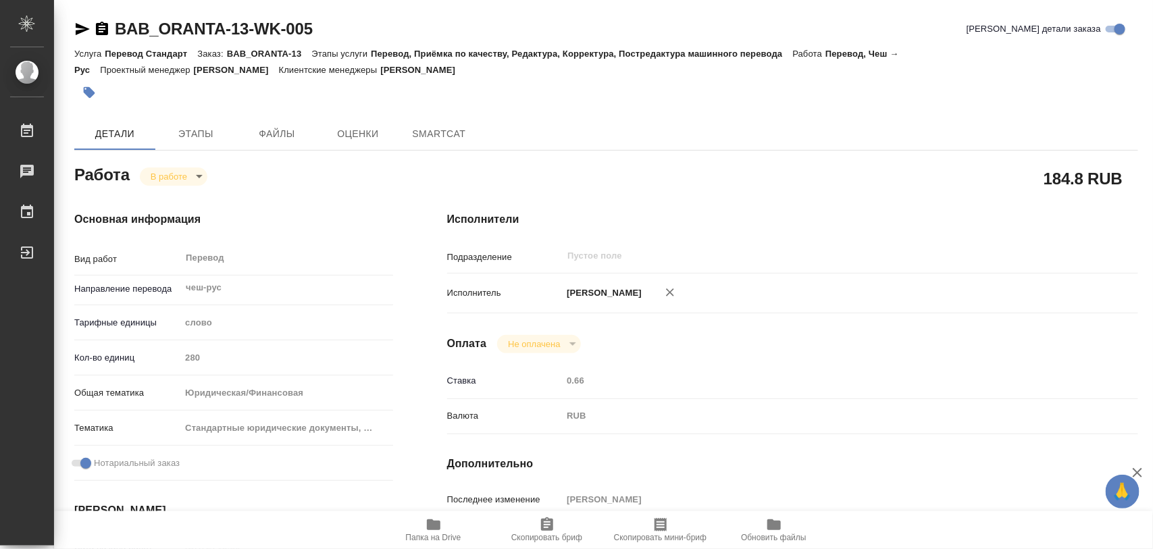
type textarea "x"
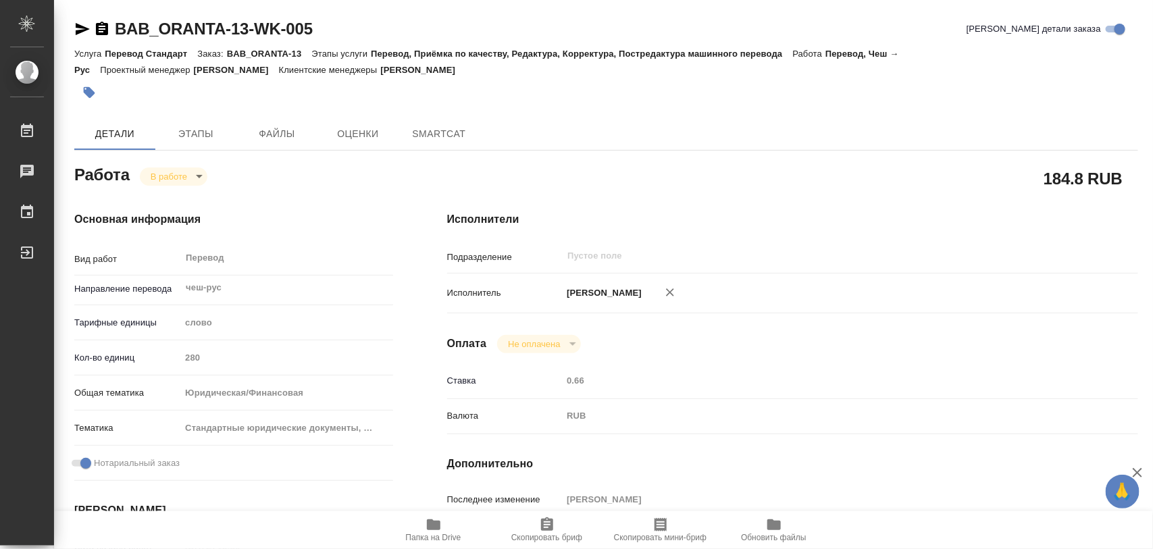
type textarea "x"
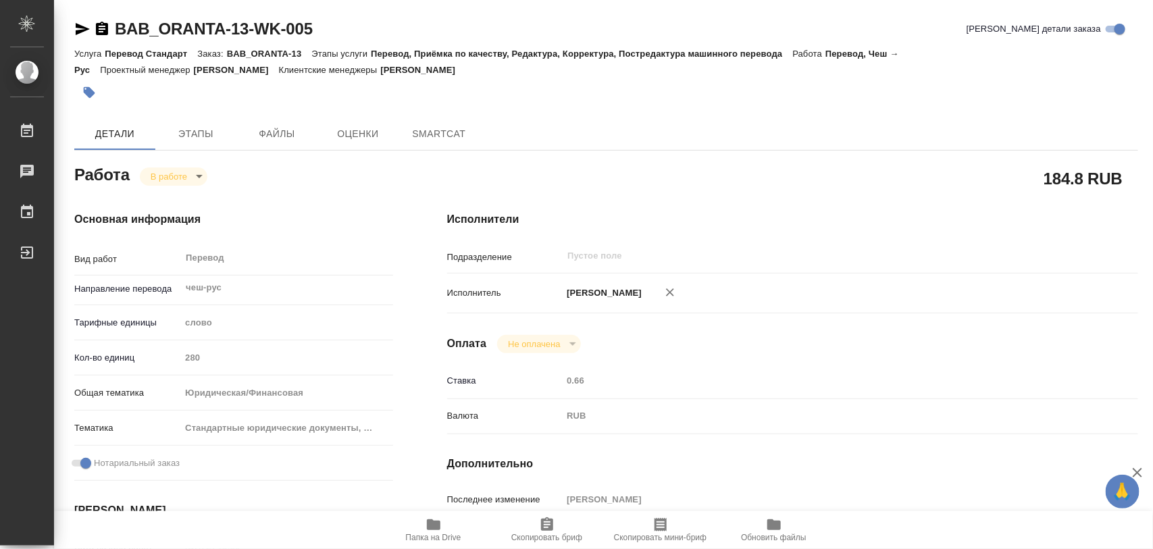
type textarea "x"
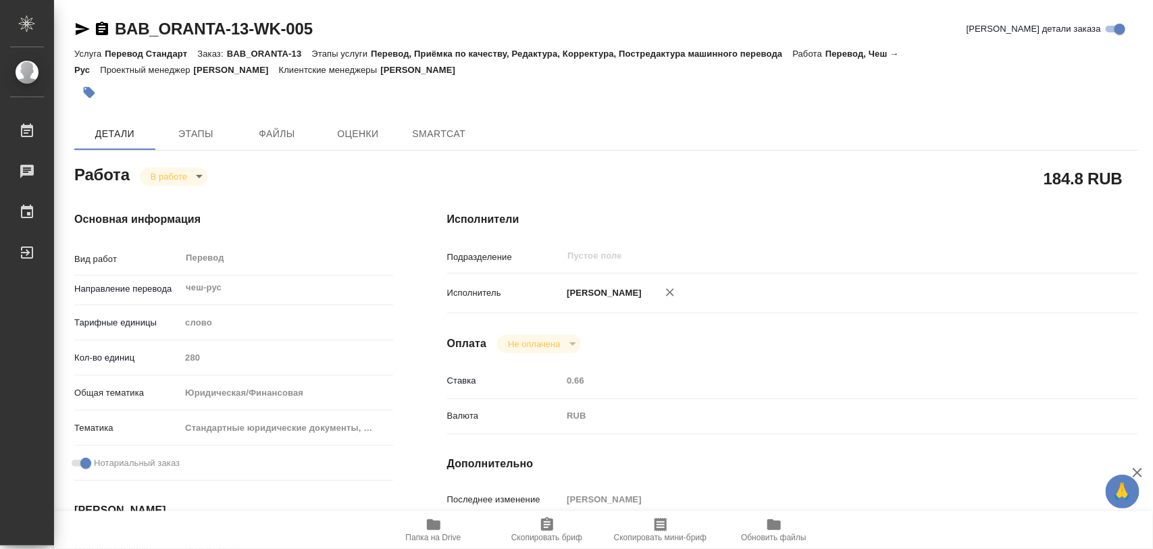
type textarea "x"
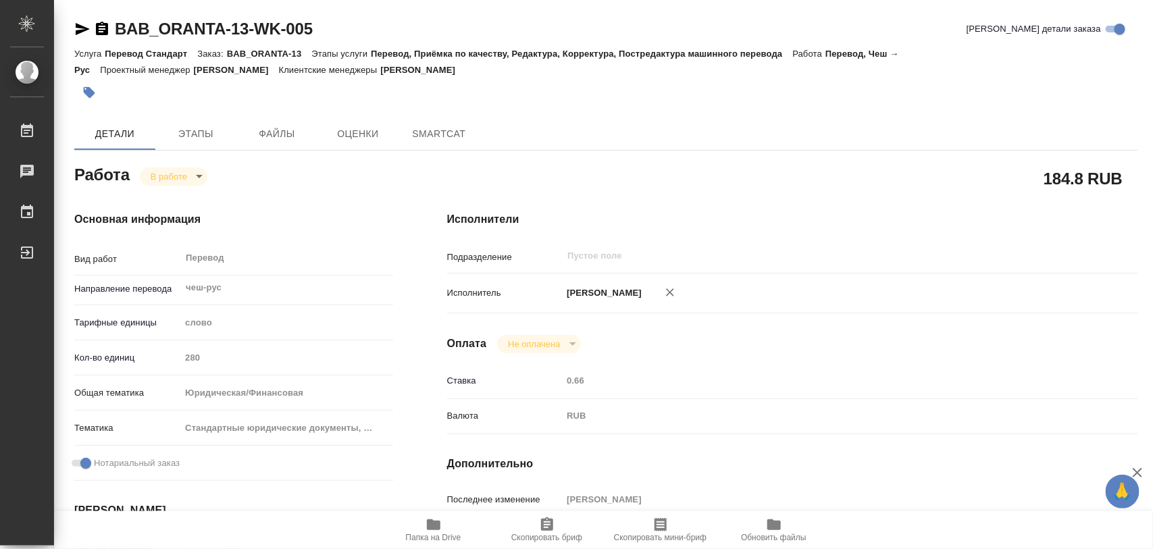
type textarea "x"
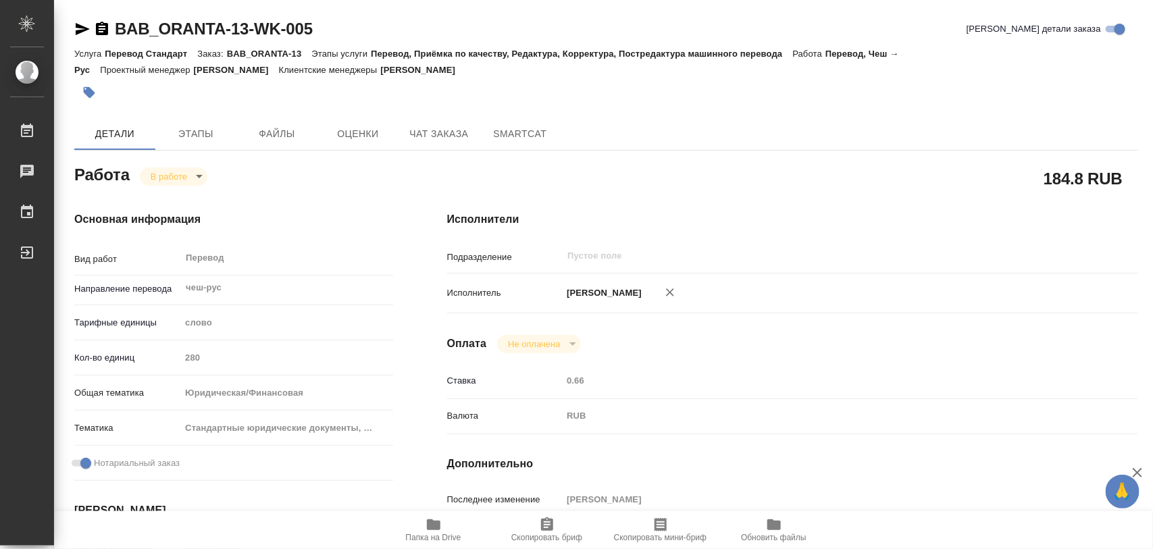
scroll to position [253, 0]
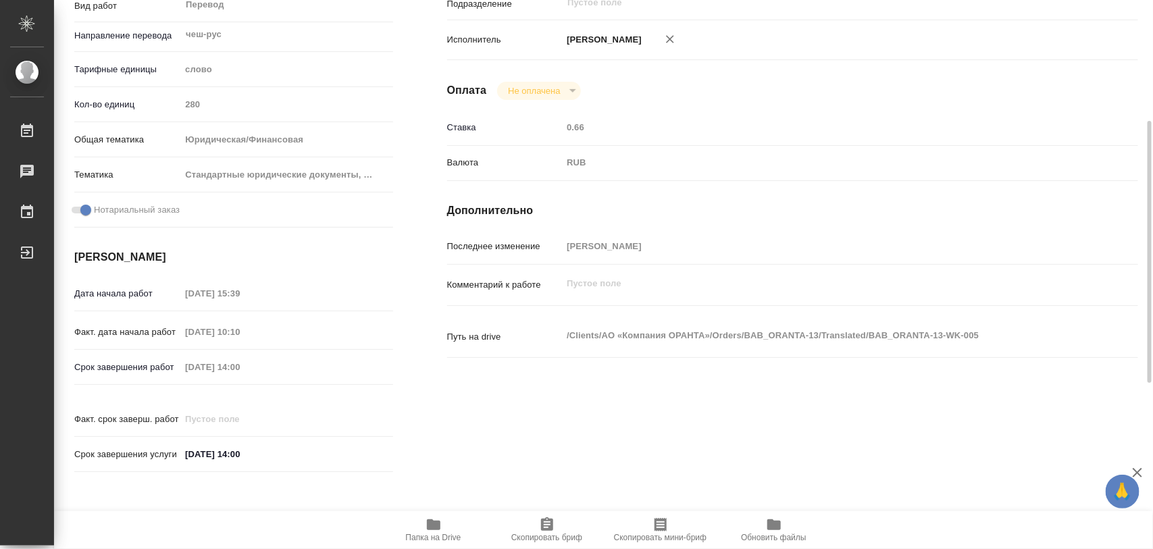
type textarea "x"
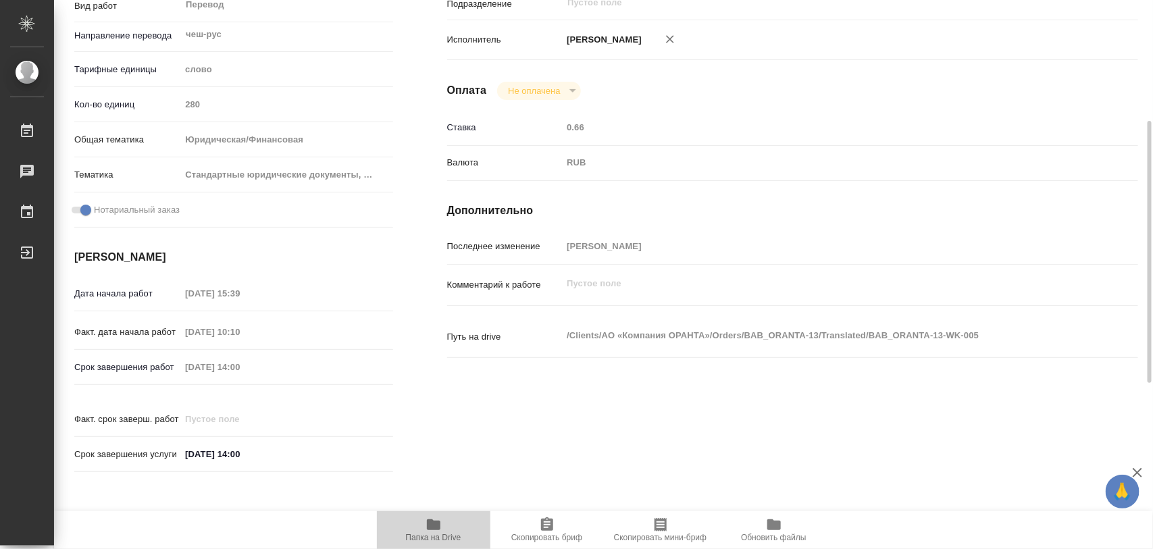
type textarea "x"
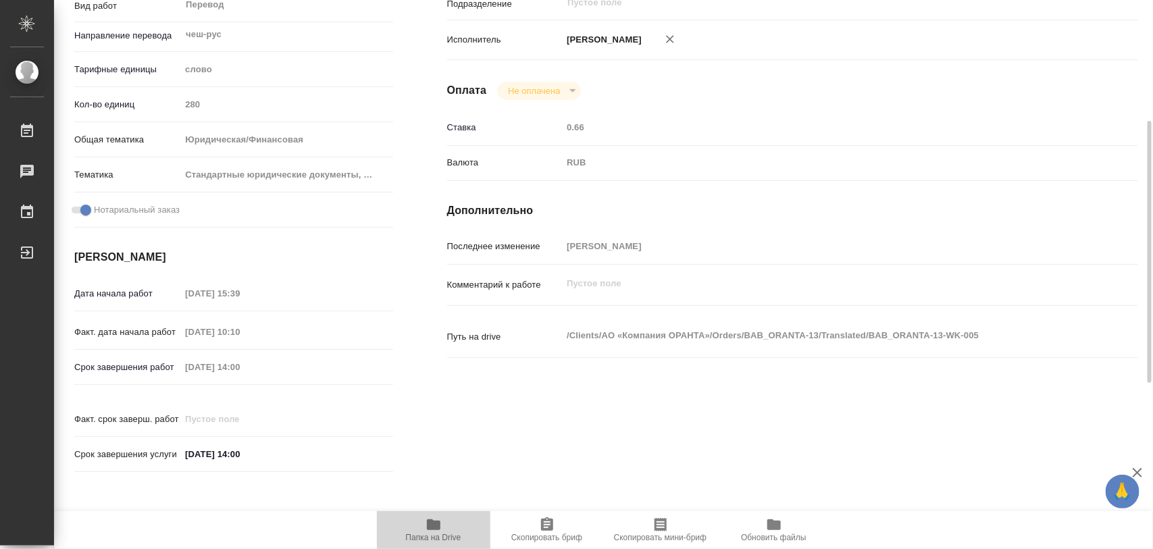
click at [437, 526] on icon "button" at bounding box center [434, 525] width 14 height 11
